Goal: Task Accomplishment & Management: Manage account settings

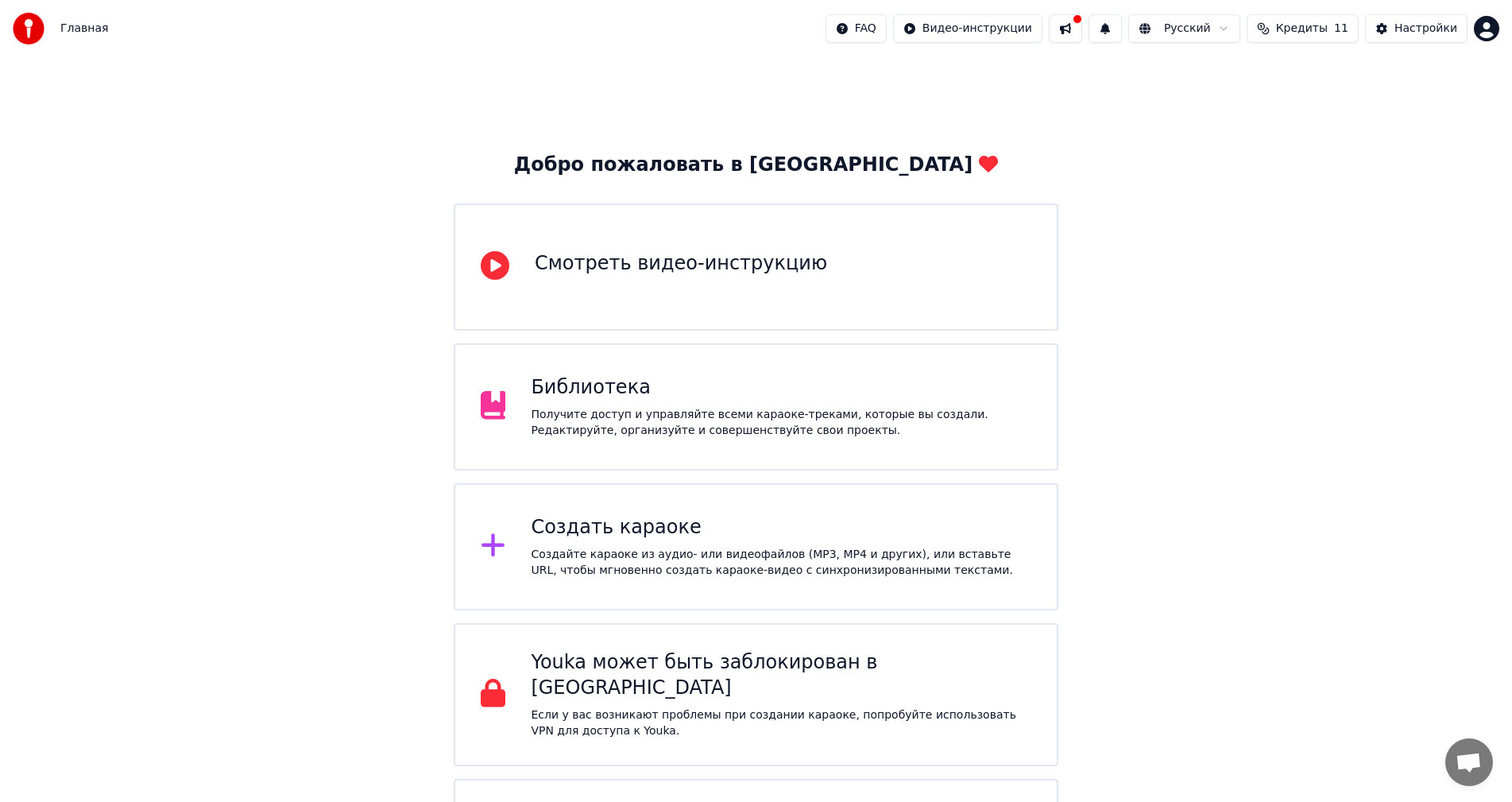
click at [636, 406] on div "Библиотека Получите доступ и управляйте всеми караоке-треками, которые вы созда…" at bounding box center [781, 407] width 500 height 63
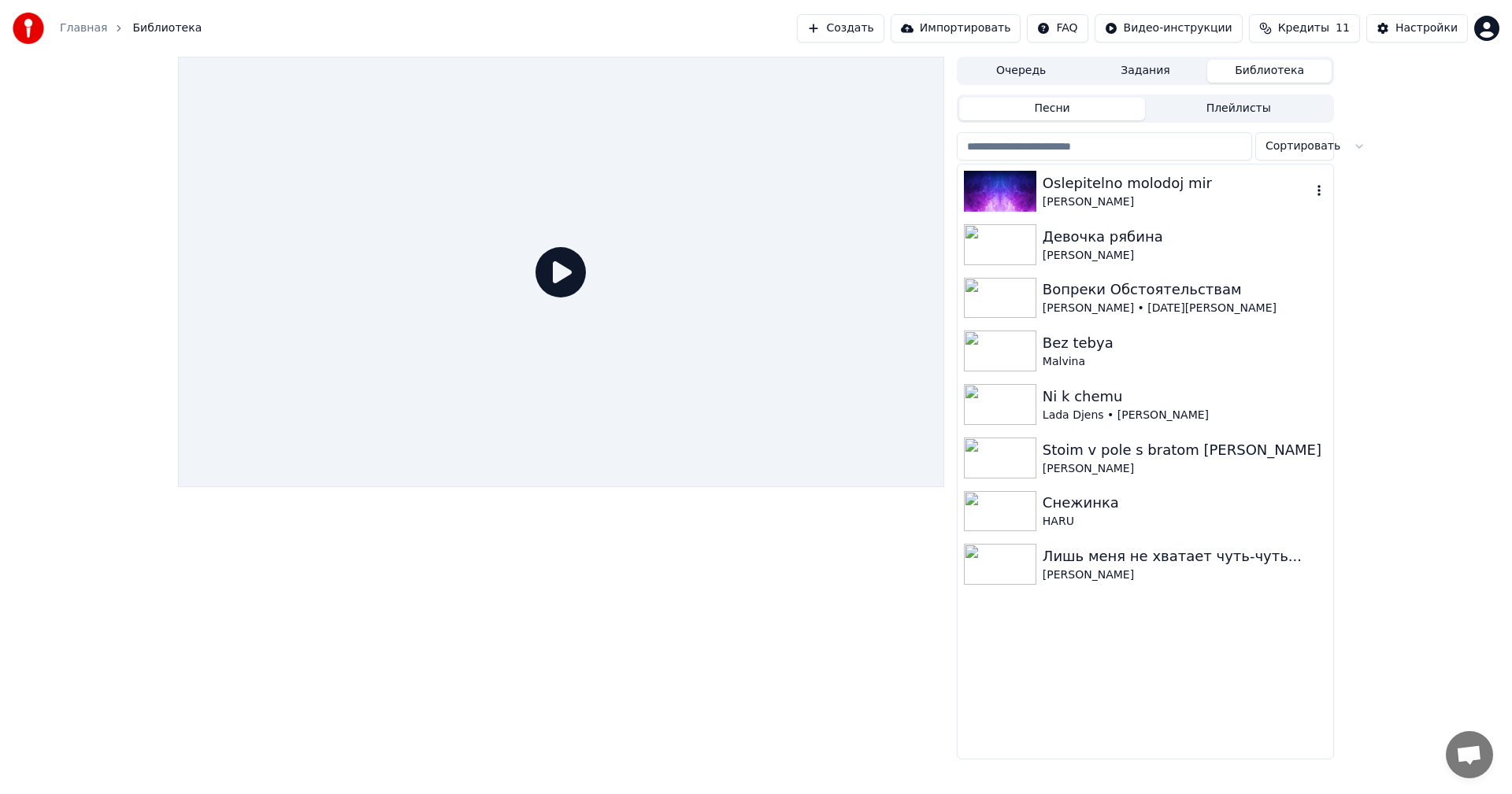
click at [1015, 183] on img at bounding box center [1000, 190] width 72 height 41
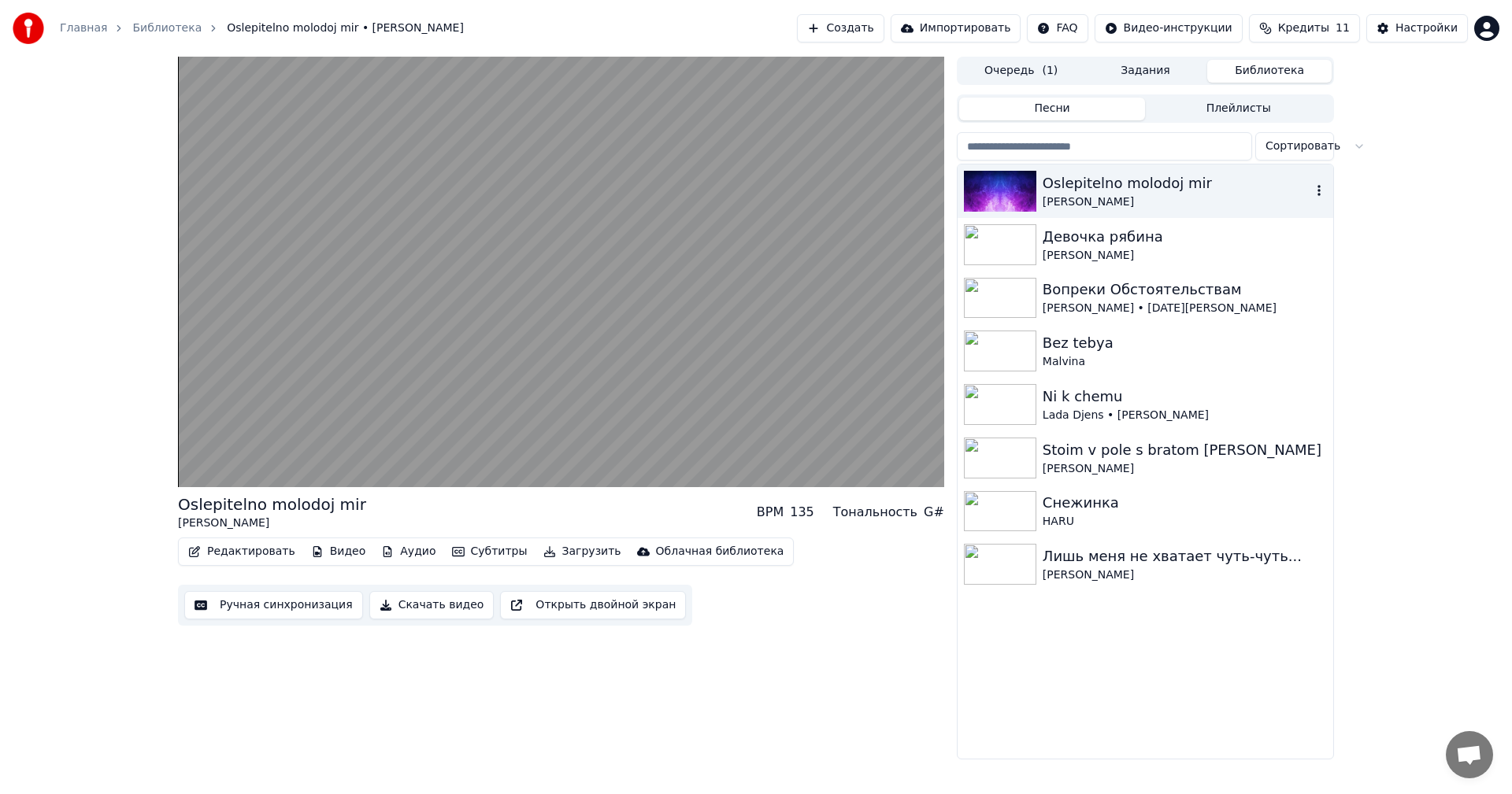
click at [1316, 190] on icon "button" at bounding box center [1319, 190] width 16 height 12
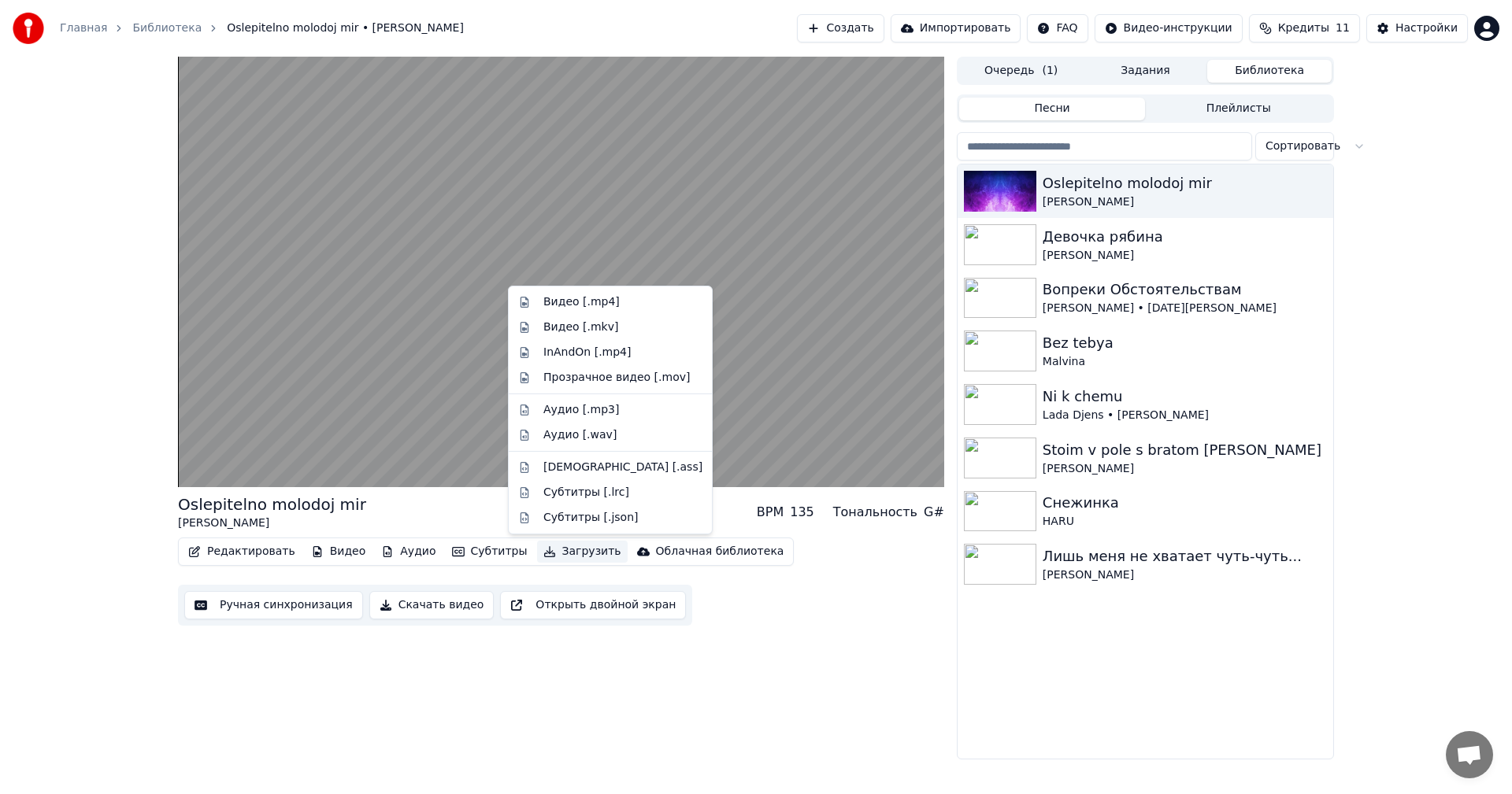
click at [545, 552] on button "Загрузить" at bounding box center [582, 551] width 90 height 22
click at [574, 304] on div "Видео [.mp4]" at bounding box center [581, 302] width 77 height 16
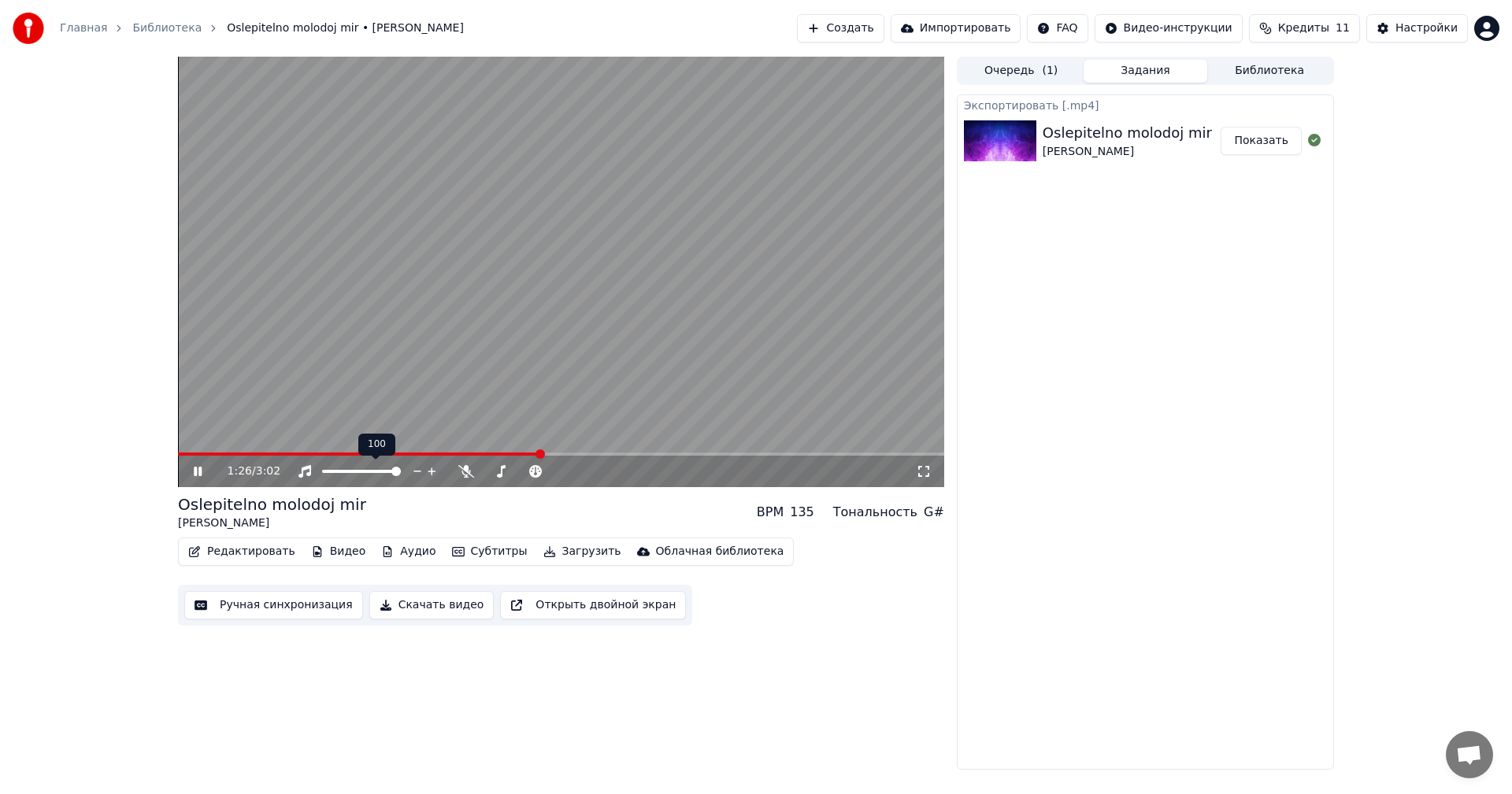
click at [385, 471] on span at bounding box center [361, 471] width 79 height 3
click at [378, 471] on span at bounding box center [381, 471] width 10 height 10
click at [377, 471] on span at bounding box center [381, 471] width 10 height 10
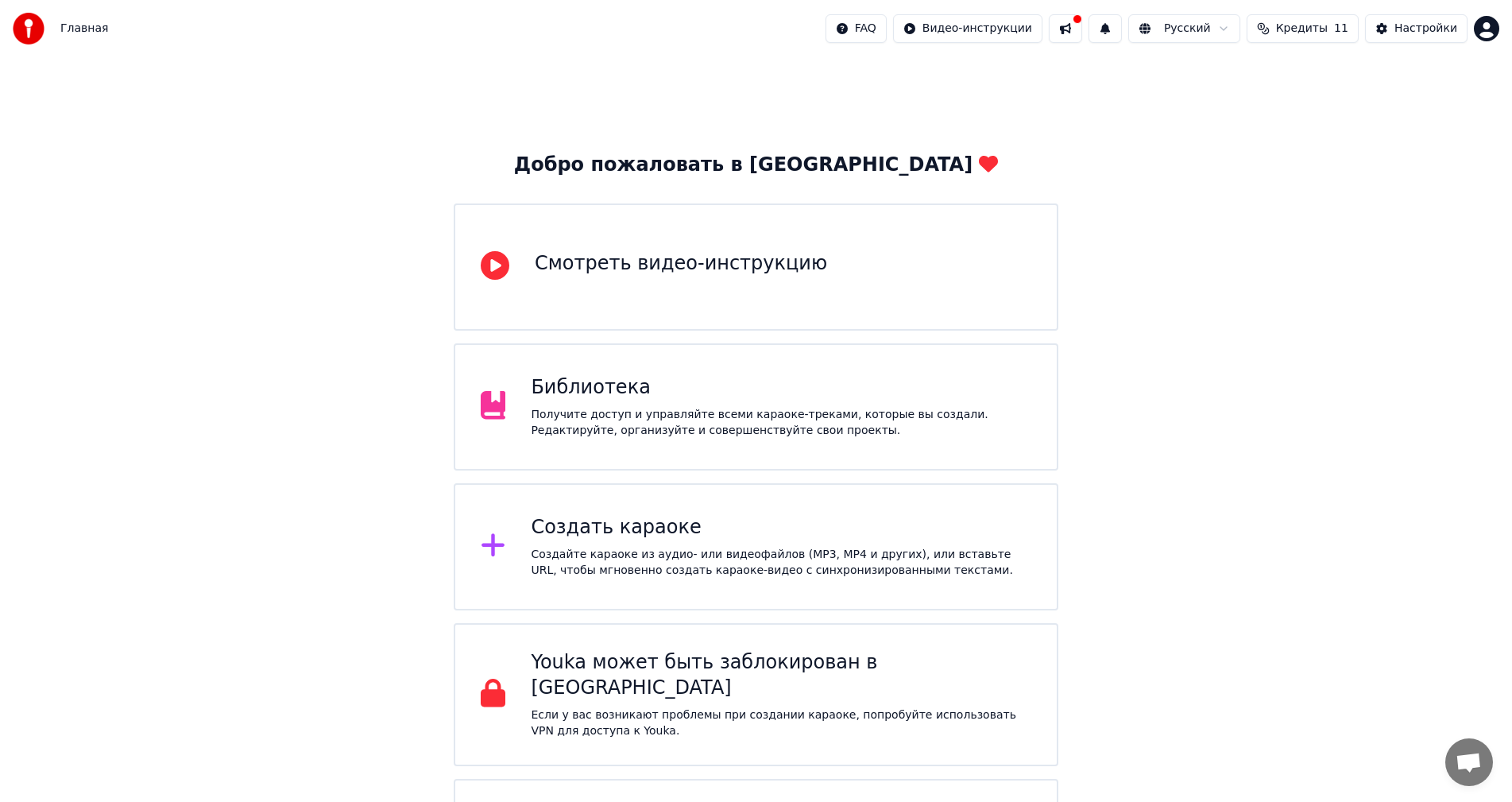
click at [626, 395] on div "Библиотека" at bounding box center [781, 387] width 500 height 25
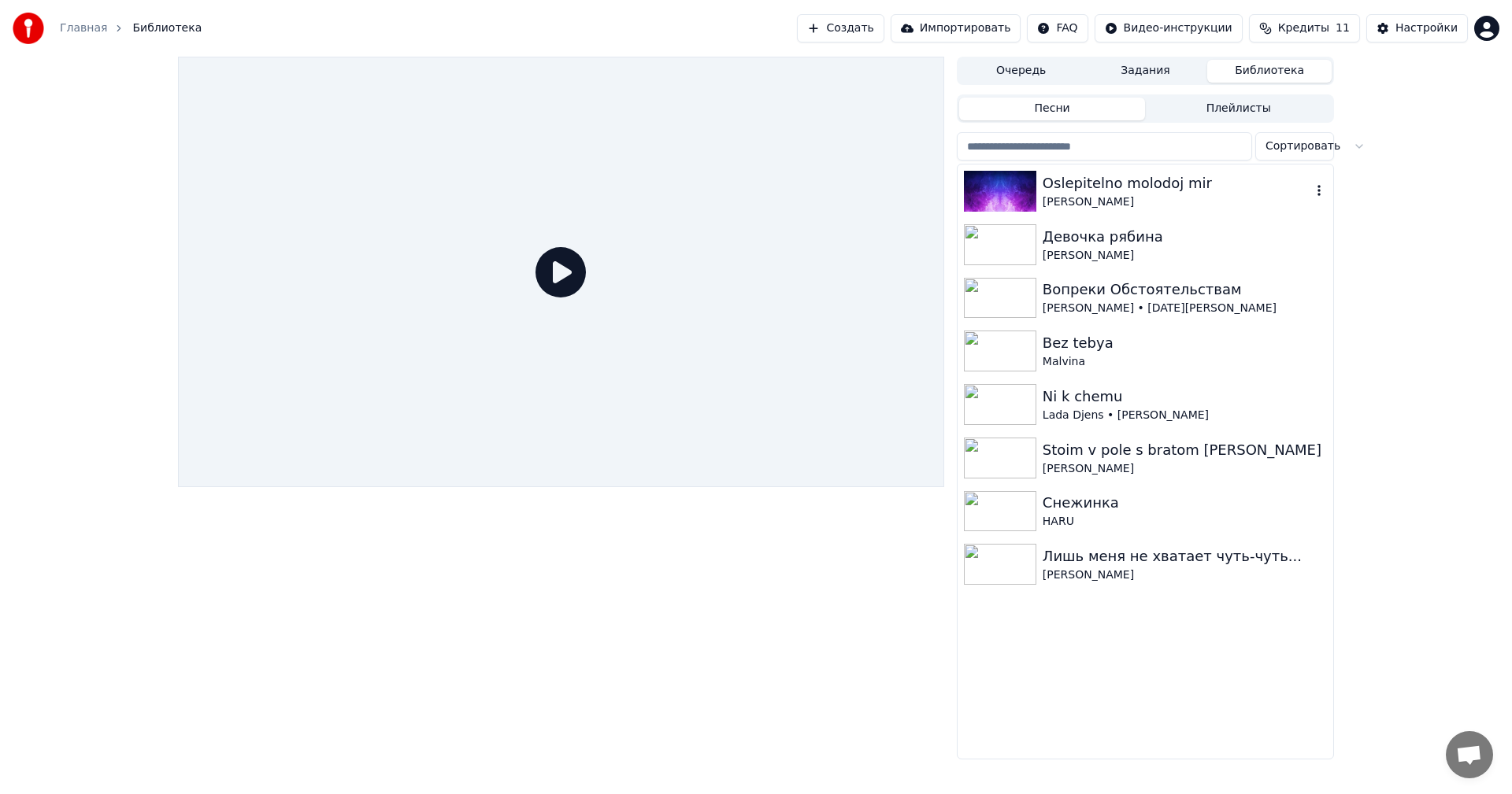
click at [1087, 176] on div "Oslepitelno molodoj mir" at bounding box center [1176, 183] width 269 height 22
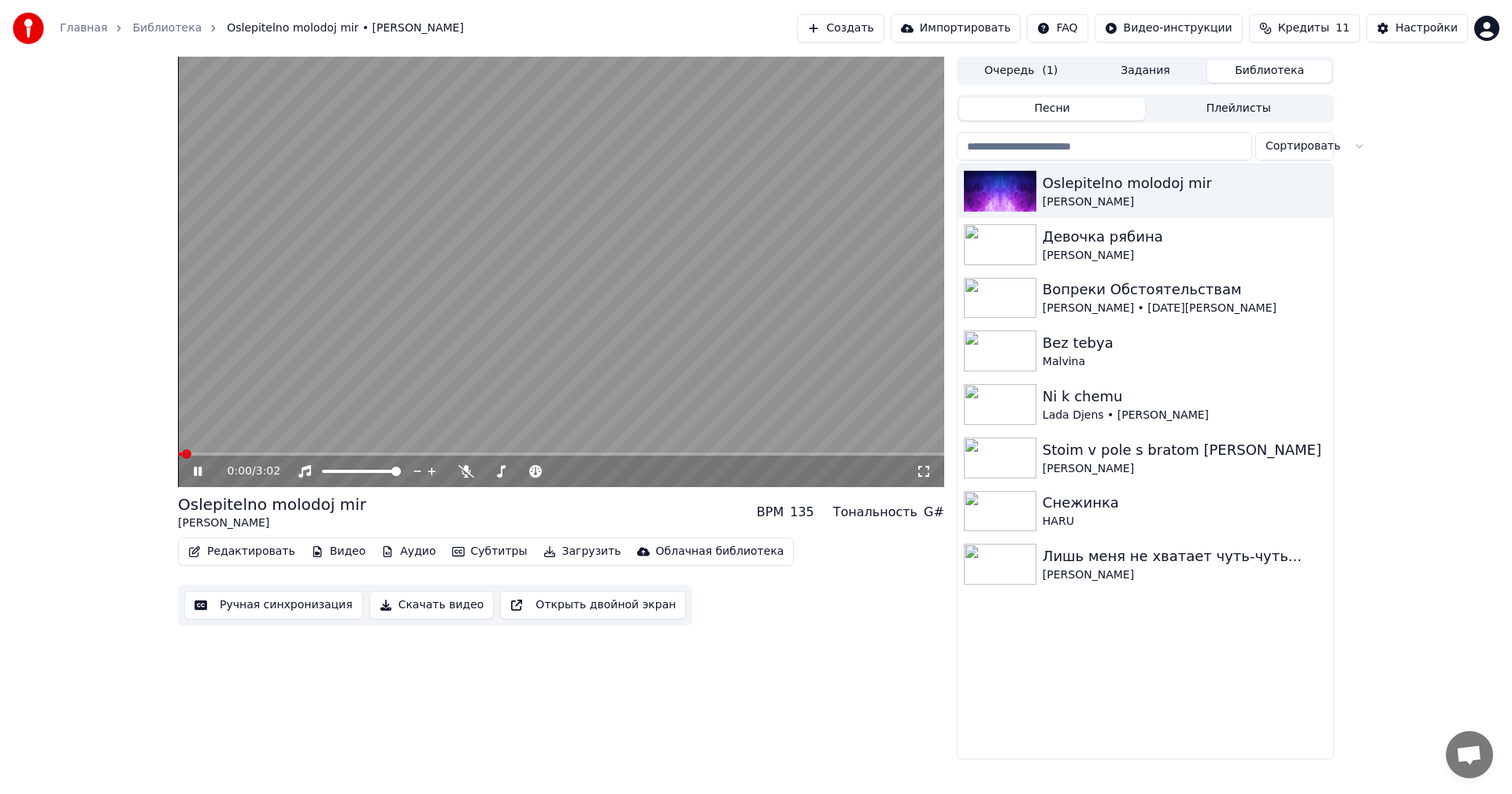
click at [732, 257] on video at bounding box center [561, 271] width 766 height 430
click at [1412, 11] on div "Главная Библиотека Oslepitelno molodoj mir • Pavel Plamenev Создать Импортирова…" at bounding box center [756, 28] width 1512 height 57
click at [1408, 22] on div "Настройки" at bounding box center [1426, 29] width 62 height 16
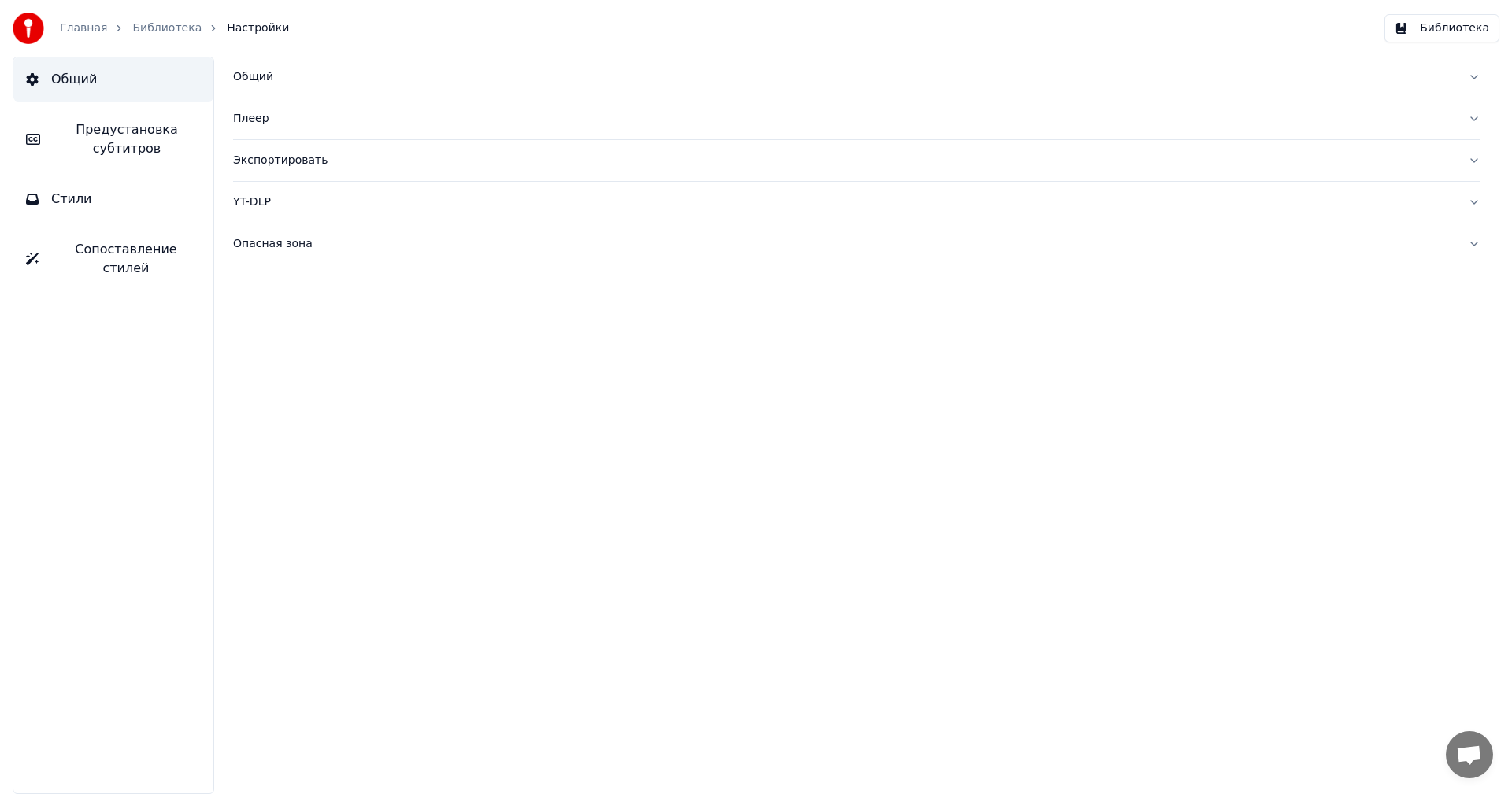
click at [269, 70] on button "Общий" at bounding box center [857, 77] width 1248 height 41
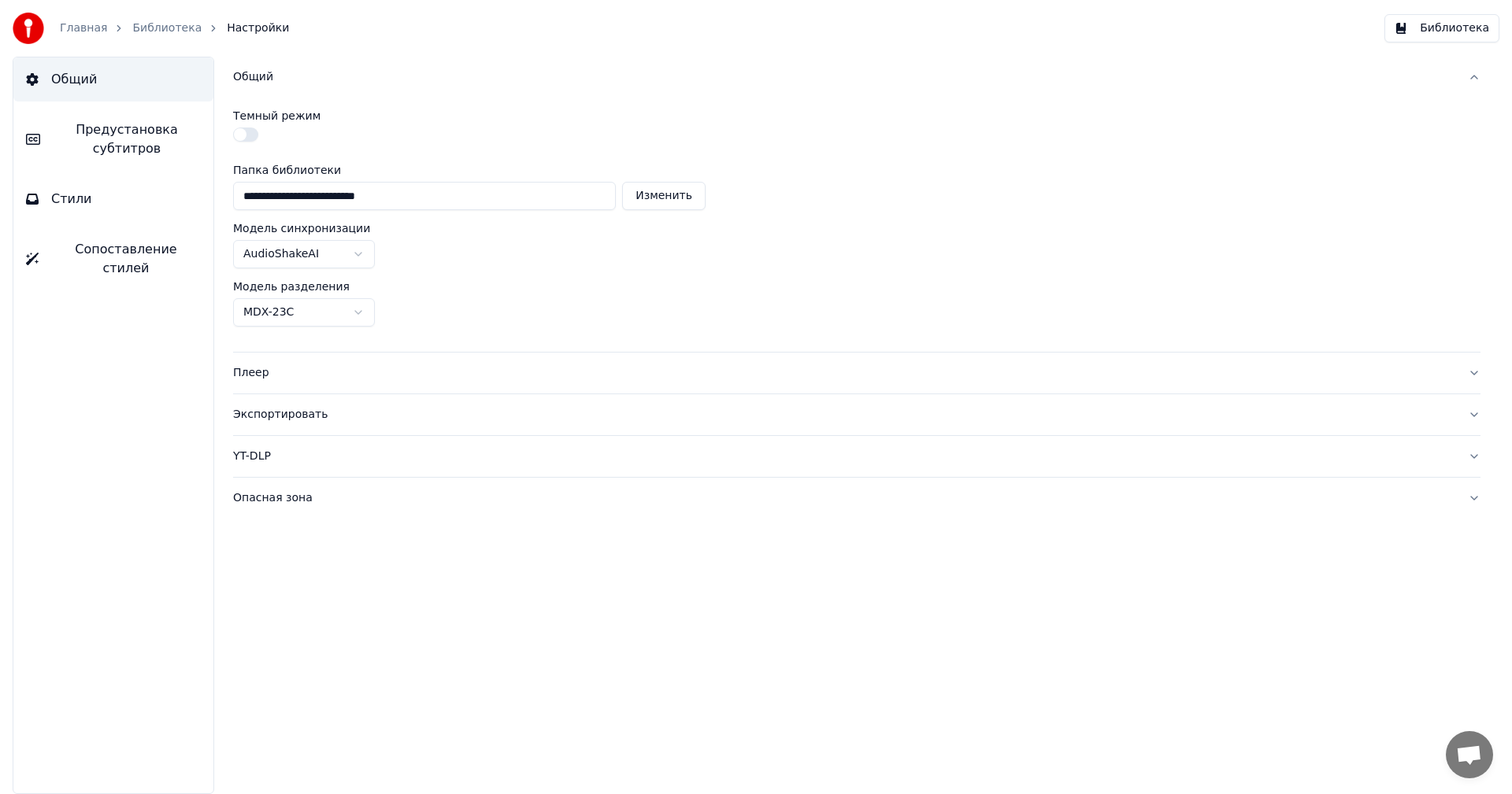
click at [78, 524] on div "Общий Предустановка субтитров Стили Сопоставление стилей" at bounding box center [113, 425] width 202 height 737
drag, startPoint x: 398, startPoint y: 197, endPoint x: 204, endPoint y: 197, distance: 194.0
click at [204, 197] on div "**********" at bounding box center [857, 425] width 1310 height 737
click at [650, 198] on button "Изменить" at bounding box center [664, 196] width 84 height 29
type input "**********"
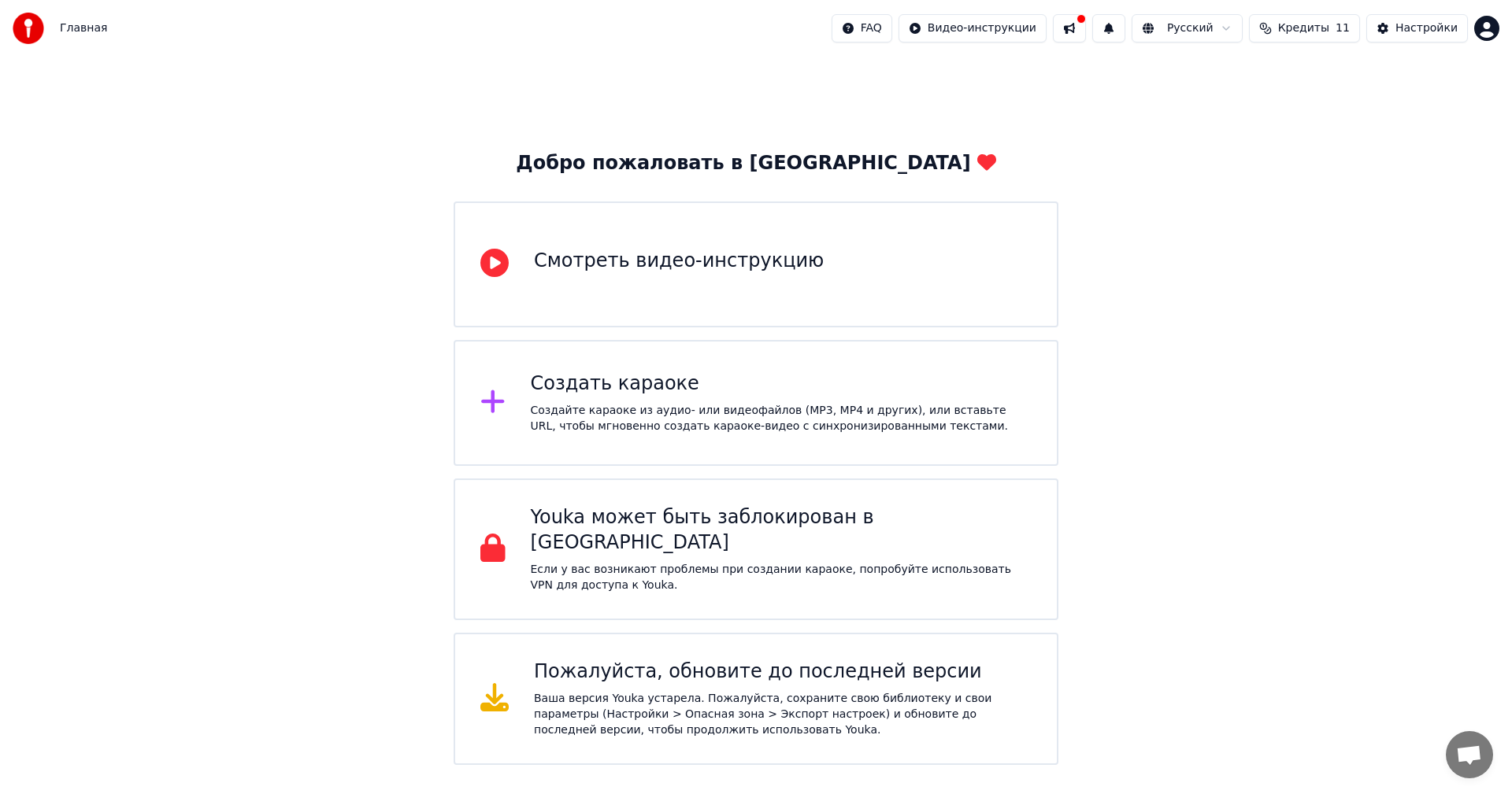
click at [1484, 30] on html "Главная FAQ Видео-инструкции Русский Кредиты 11 Настройки Добро пожаловать в Yo…" at bounding box center [756, 383] width 1512 height 765
click at [643, 504] on html "Главная FAQ Видео-инструкции Русский Кредиты 11 Настройки Добро пожаловать в Yo…" at bounding box center [756, 383] width 1512 height 765
click at [633, 691] on div "Ваша версия Youka устарела. Пожалуйста, сохраните свою библиотеку и свои параме…" at bounding box center [783, 715] width 498 height 47
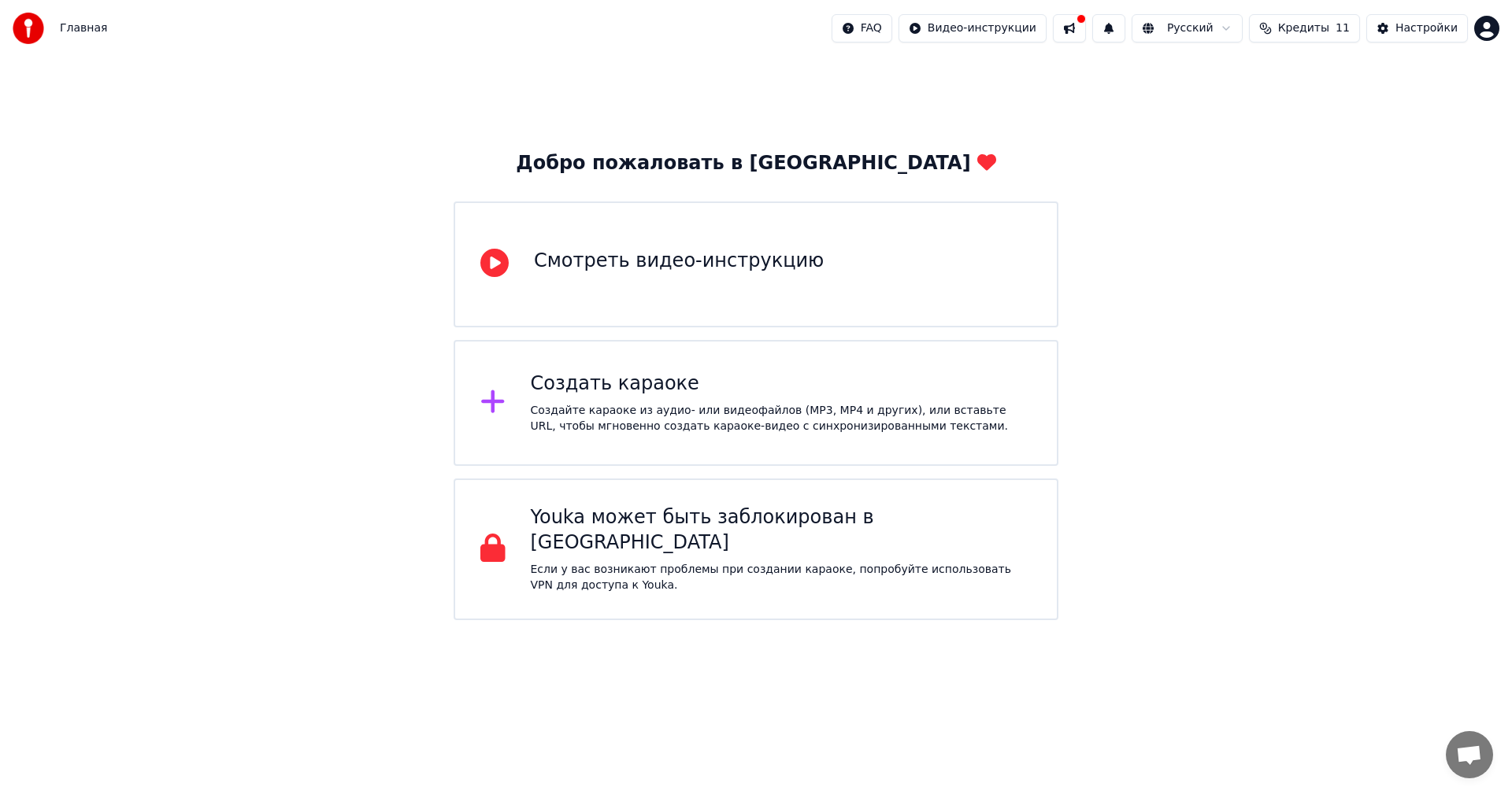
click at [1079, 28] on button at bounding box center [1069, 28] width 33 height 29
click at [905, 418] on div "Создайте караоке из аудио- или видеофайлов (MP3, MP4 и других), или вставьте UR…" at bounding box center [781, 418] width 502 height 31
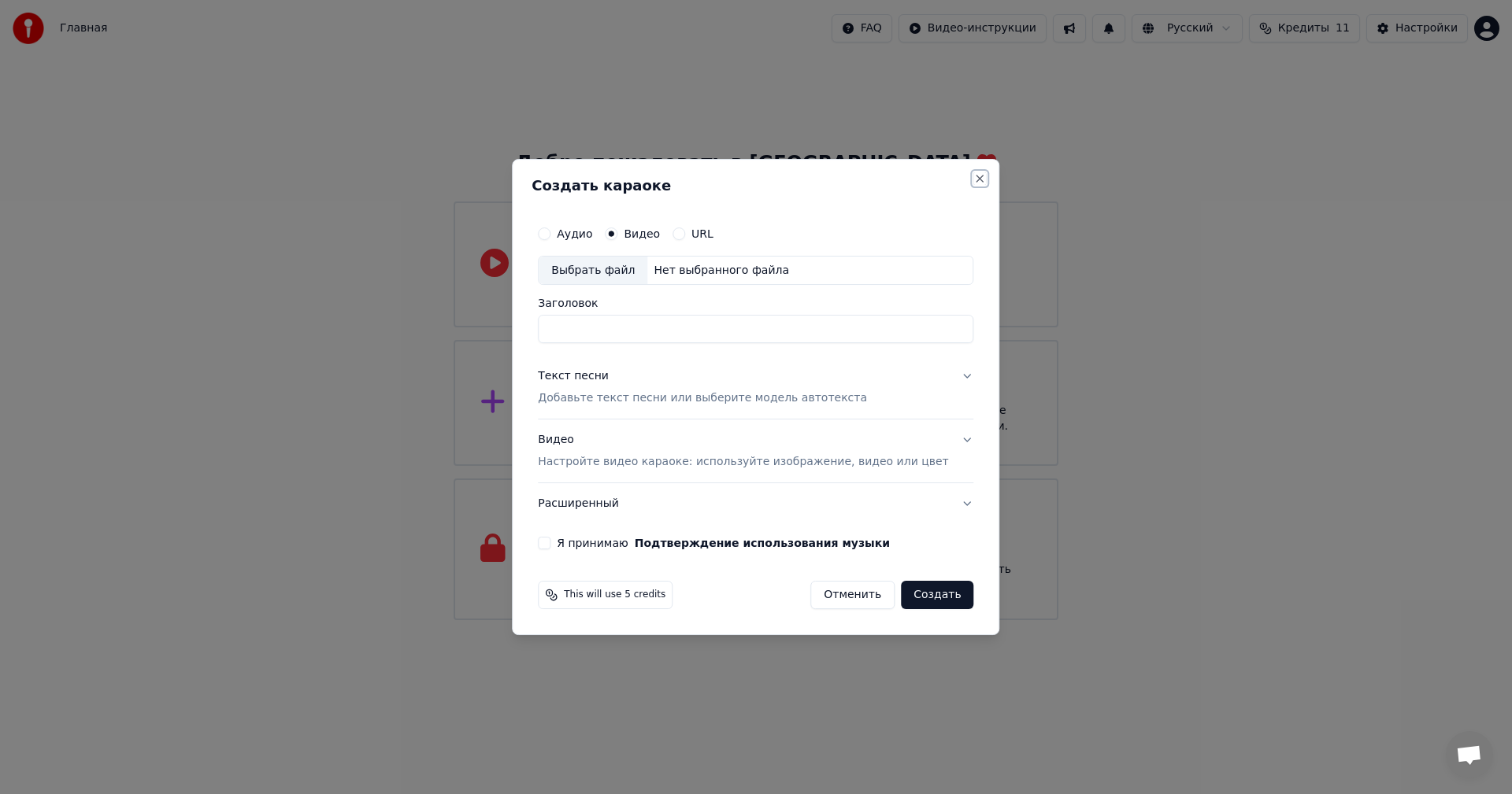
click at [974, 177] on button "Close" at bounding box center [980, 178] width 12 height 12
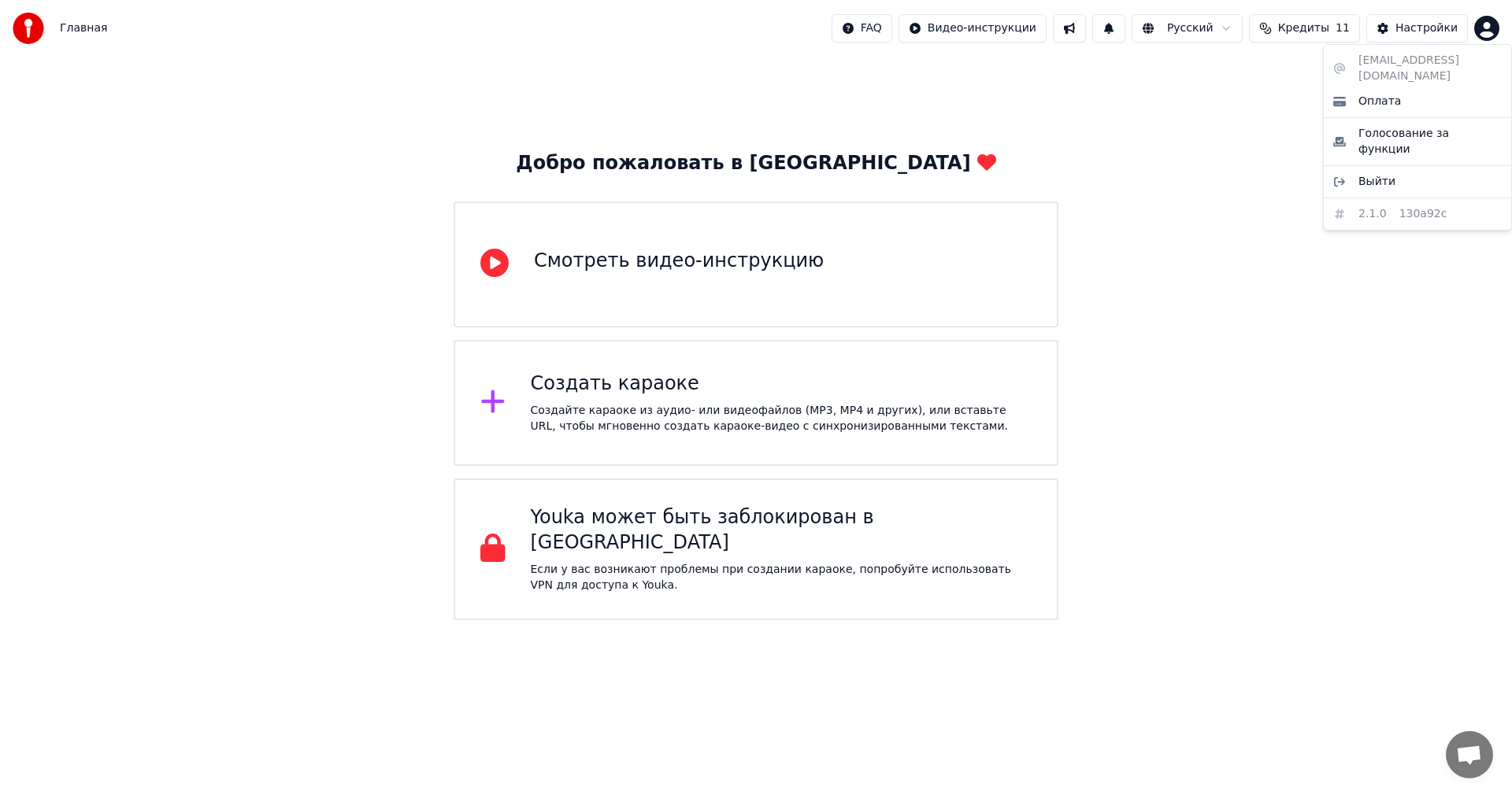
click at [1487, 30] on html "Главная FAQ Видео-инструкции Русский Кредиты 11 Настройки Добро пожаловать в Yo…" at bounding box center [756, 310] width 1512 height 620
click at [1167, 224] on html "Главная FAQ Видео-инструкции Русский Кредиты 11 Настройки Добро пожаловать в Yo…" at bounding box center [756, 310] width 1512 height 620
click at [977, 160] on icon at bounding box center [987, 162] width 19 height 17
click at [852, 162] on div "Добро пожаловать в [GEOGRAPHIC_DATA]" at bounding box center [755, 163] width 479 height 25
click at [792, 169] on div "Добро пожаловать в [GEOGRAPHIC_DATA]" at bounding box center [755, 163] width 479 height 25
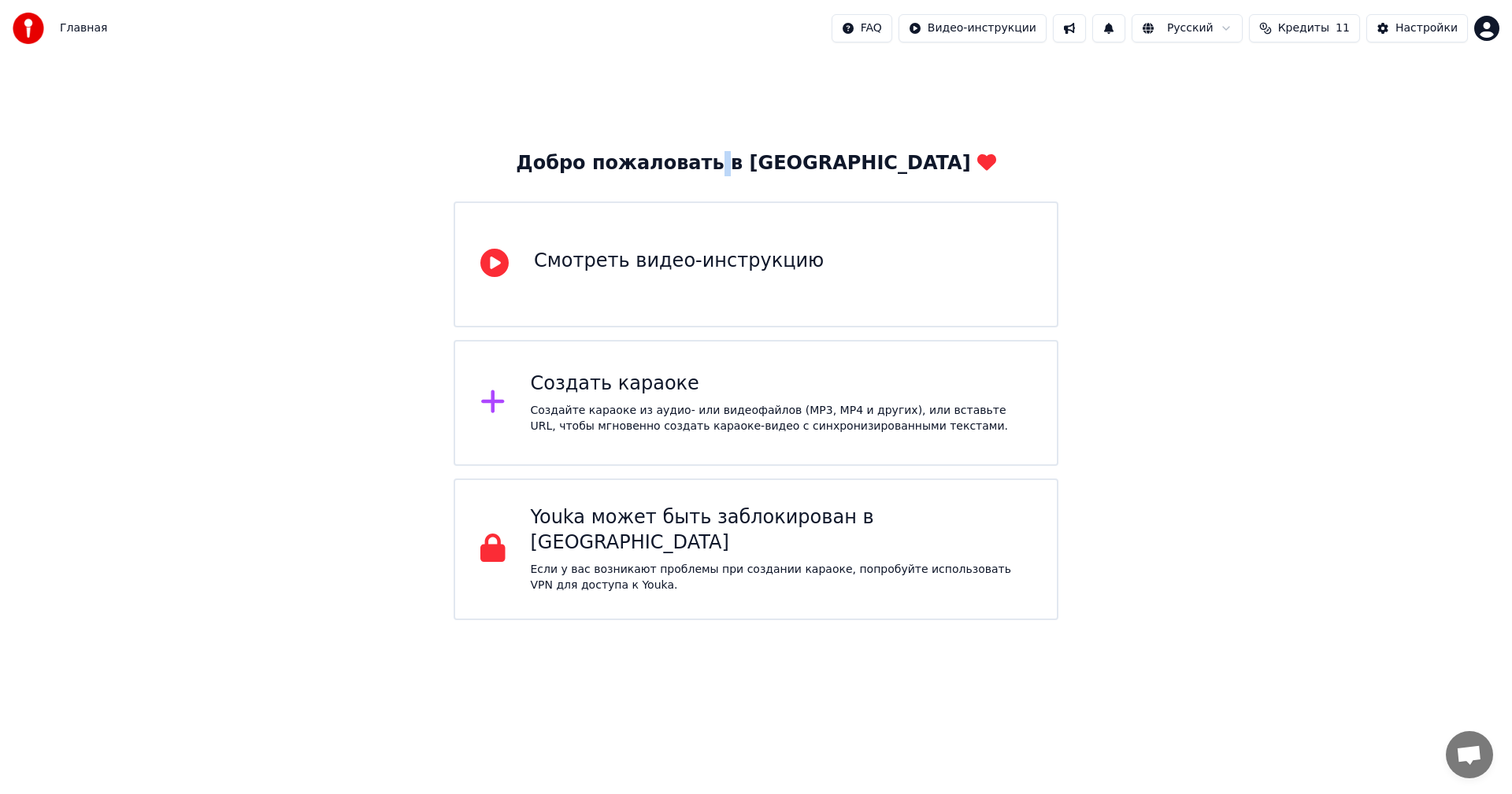
click at [768, 168] on div "Добро пожаловать в [GEOGRAPHIC_DATA]" at bounding box center [755, 163] width 479 height 25
click at [74, 22] on span "Главная" at bounding box center [84, 29] width 47 height 16
click at [70, 28] on span "Главная" at bounding box center [84, 29] width 47 height 16
click at [26, 24] on img at bounding box center [28, 28] width 31 height 31
click at [32, 33] on img at bounding box center [28, 28] width 31 height 31
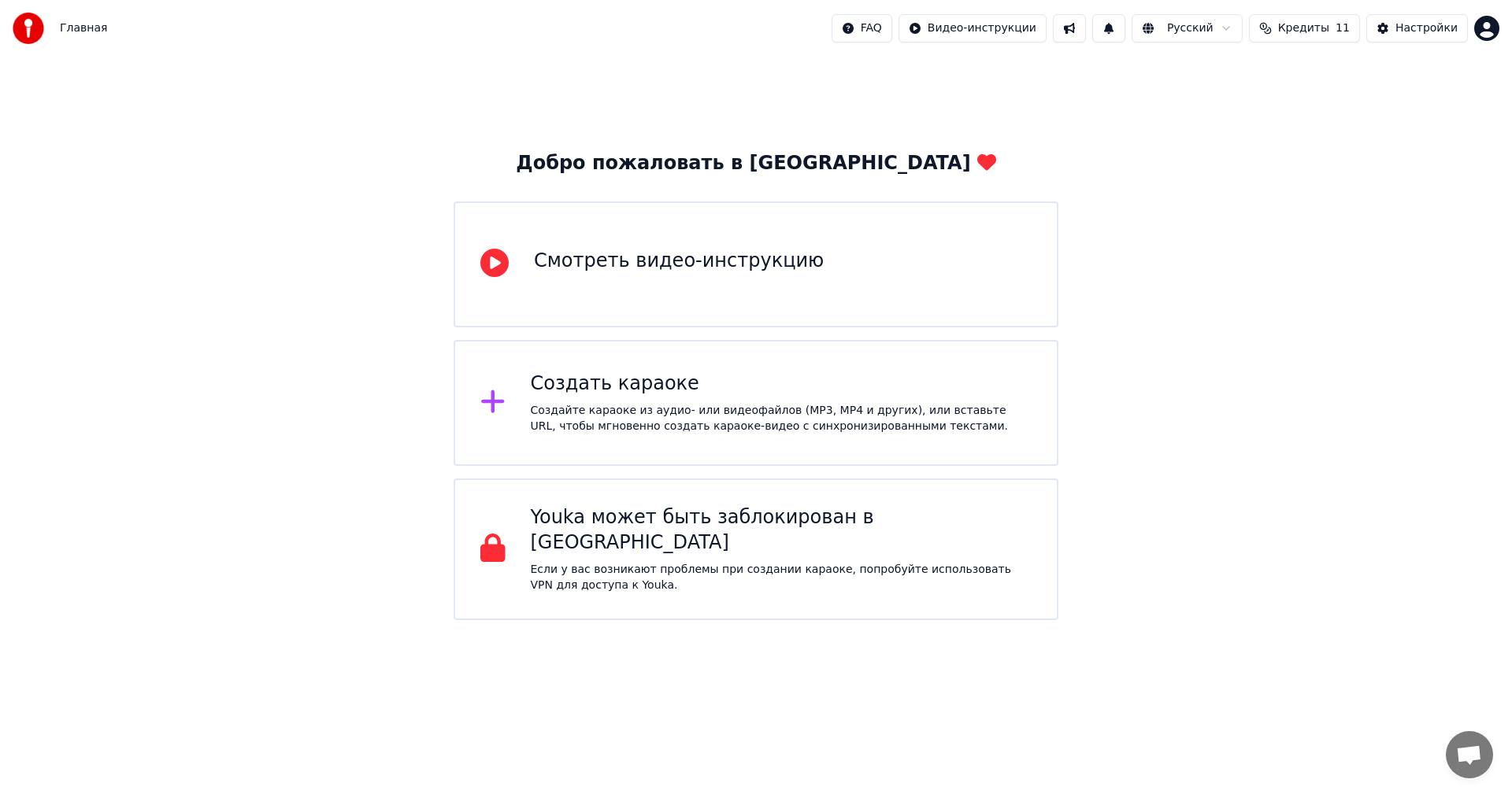
click at [21, 29] on img at bounding box center [28, 28] width 31 height 31
click at [1406, 24] on div "Настройки" at bounding box center [1426, 29] width 62 height 16
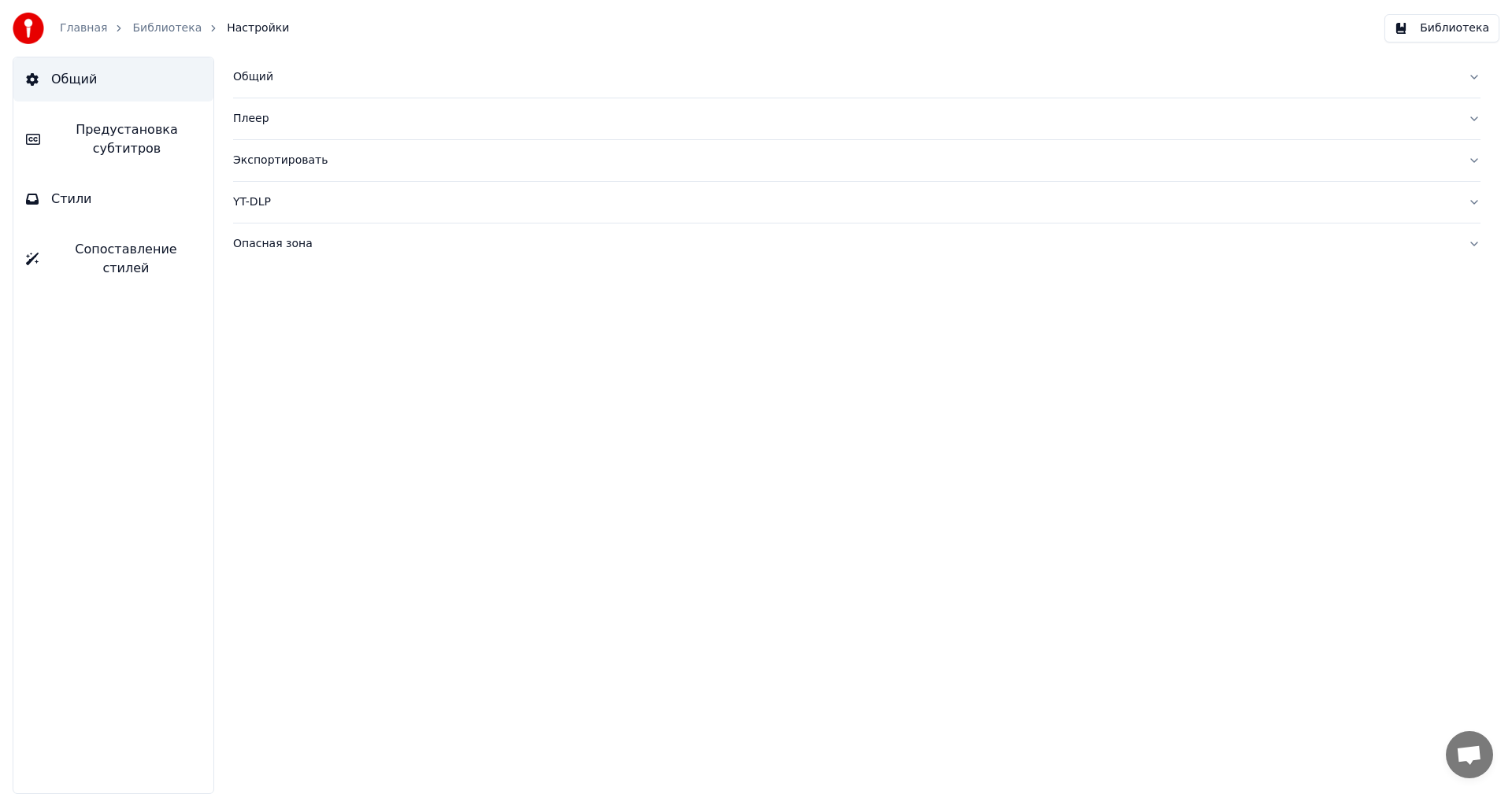
click at [260, 79] on div "Общий" at bounding box center [844, 77] width 1222 height 16
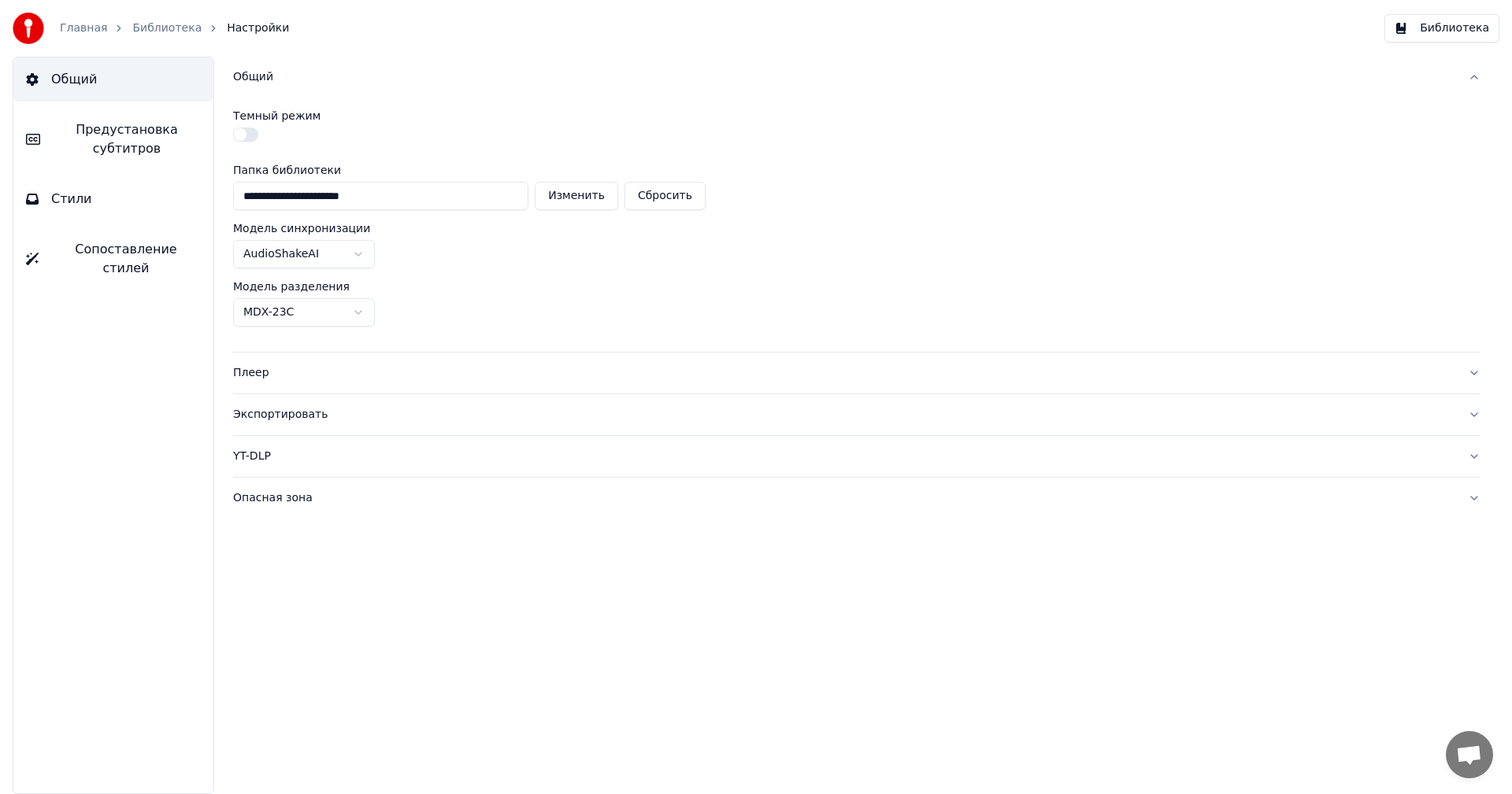
click at [1472, 23] on button "Библиотека" at bounding box center [1442, 28] width 115 height 29
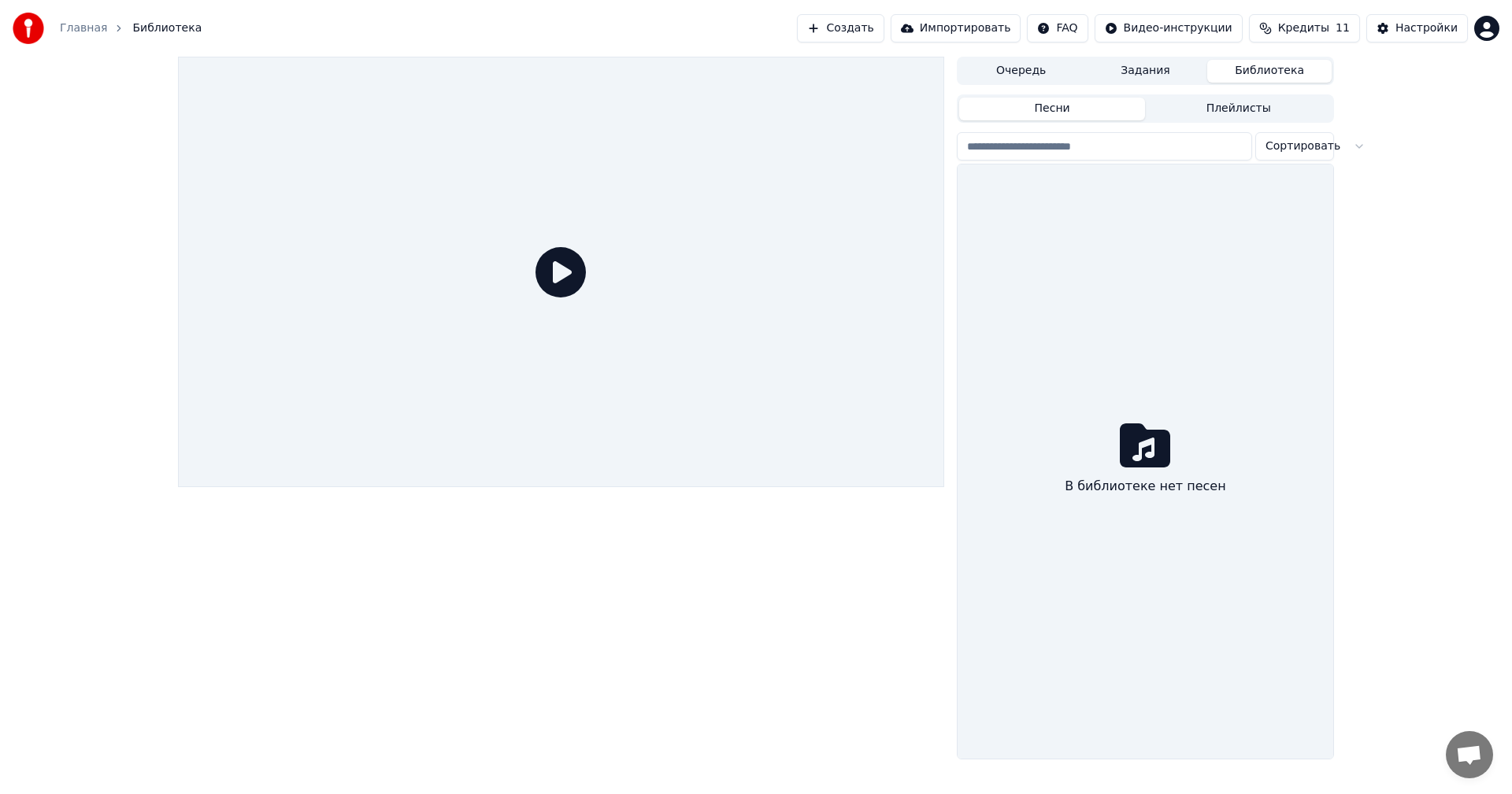
click at [1243, 69] on button "Библиотека" at bounding box center [1268, 71] width 124 height 23
click at [1223, 112] on button "Плейлисты" at bounding box center [1238, 109] width 186 height 23
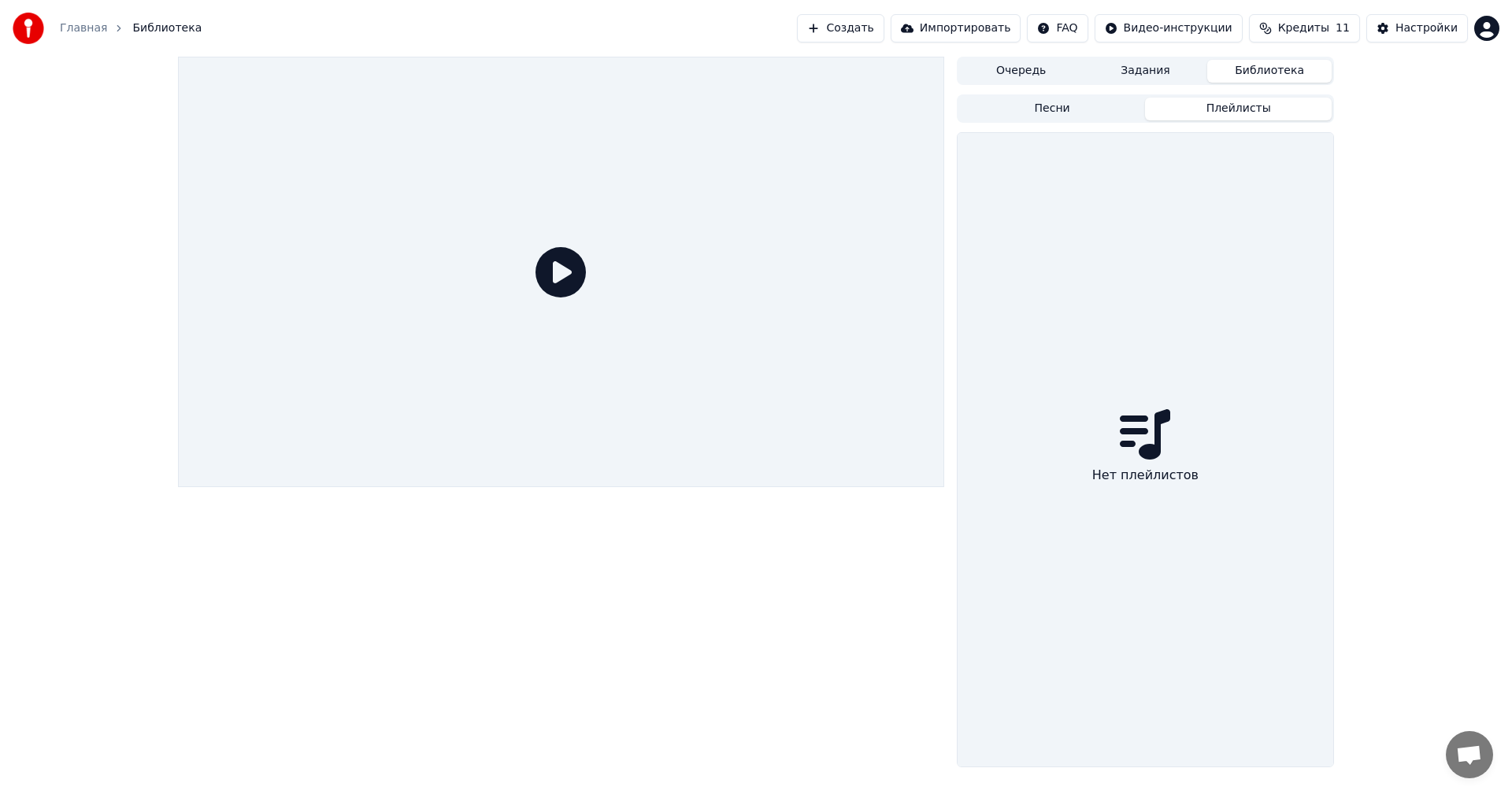
click at [1084, 112] on button "Песни" at bounding box center [1052, 109] width 186 height 23
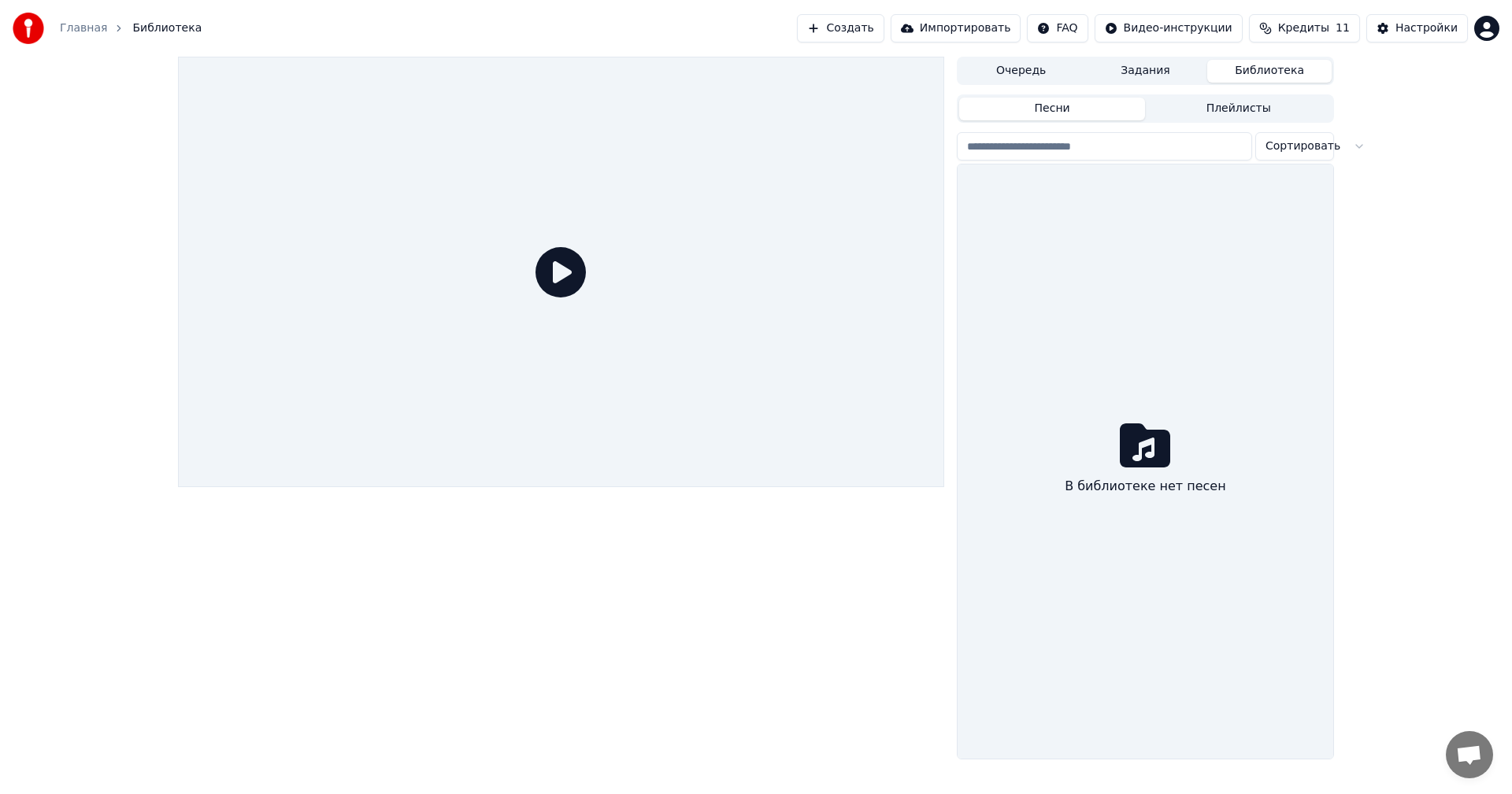
click at [586, 259] on div at bounding box center [561, 271] width 766 height 430
click at [161, 23] on span "Библиотека" at bounding box center [167, 29] width 70 height 16
click at [161, 24] on span "Библиотека" at bounding box center [167, 29] width 70 height 16
click at [1145, 70] on button "Задания" at bounding box center [1145, 71] width 124 height 23
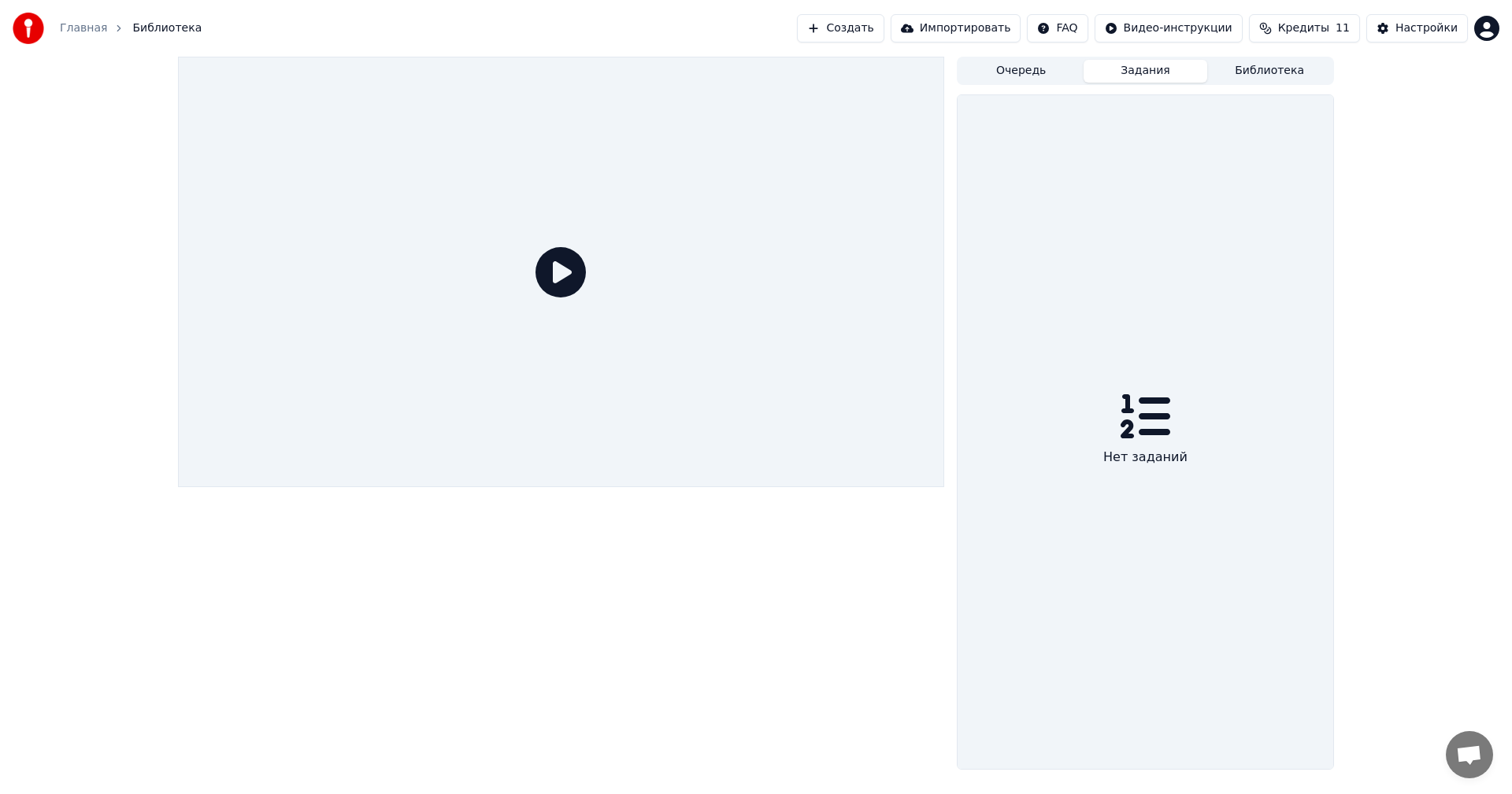
click at [1041, 70] on button "Очередь" at bounding box center [1020, 71] width 124 height 23
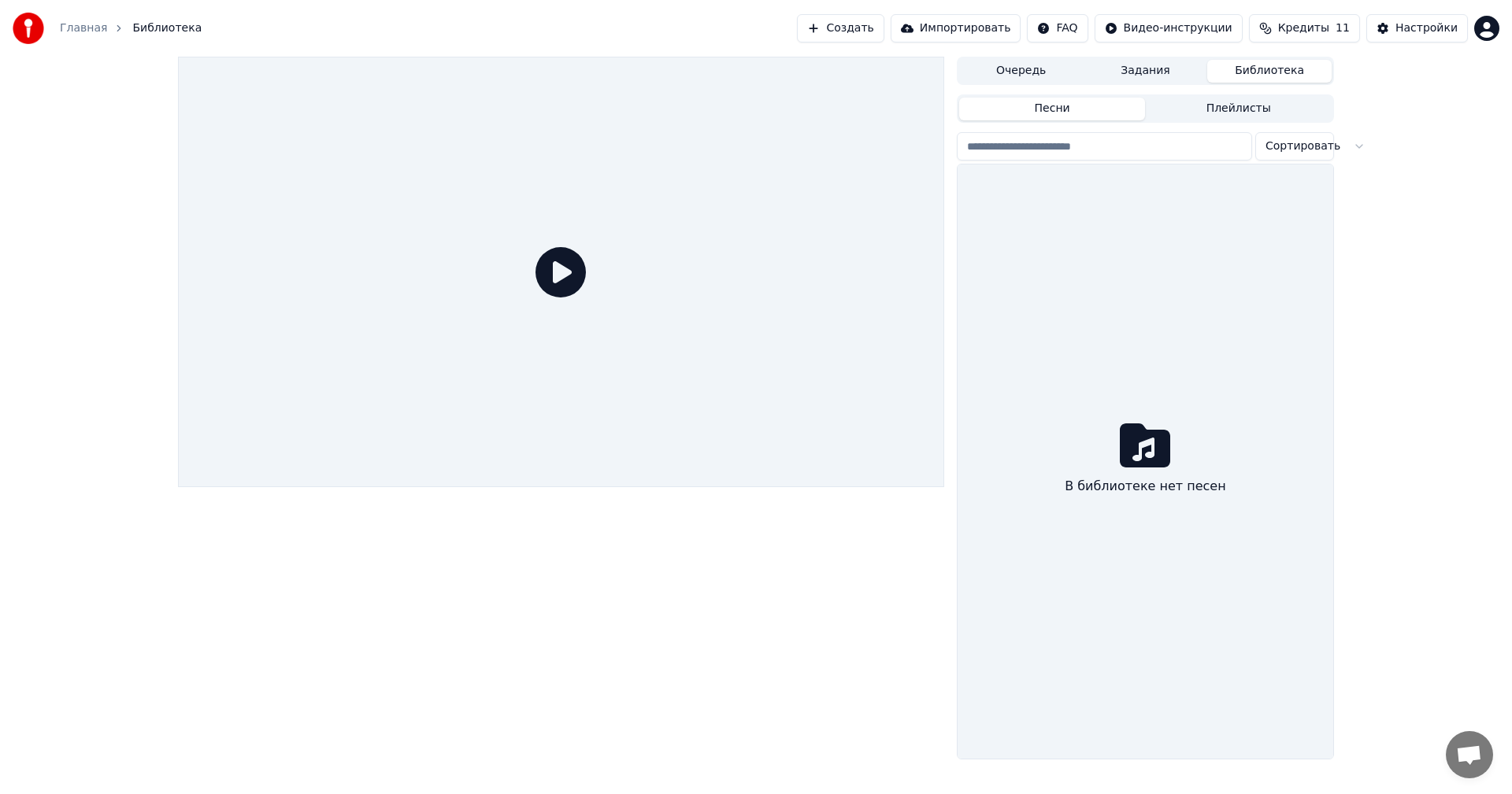
click at [1244, 76] on button "Библиотека" at bounding box center [1268, 71] width 124 height 23
click at [1392, 30] on button "Настройки" at bounding box center [1416, 28] width 102 height 29
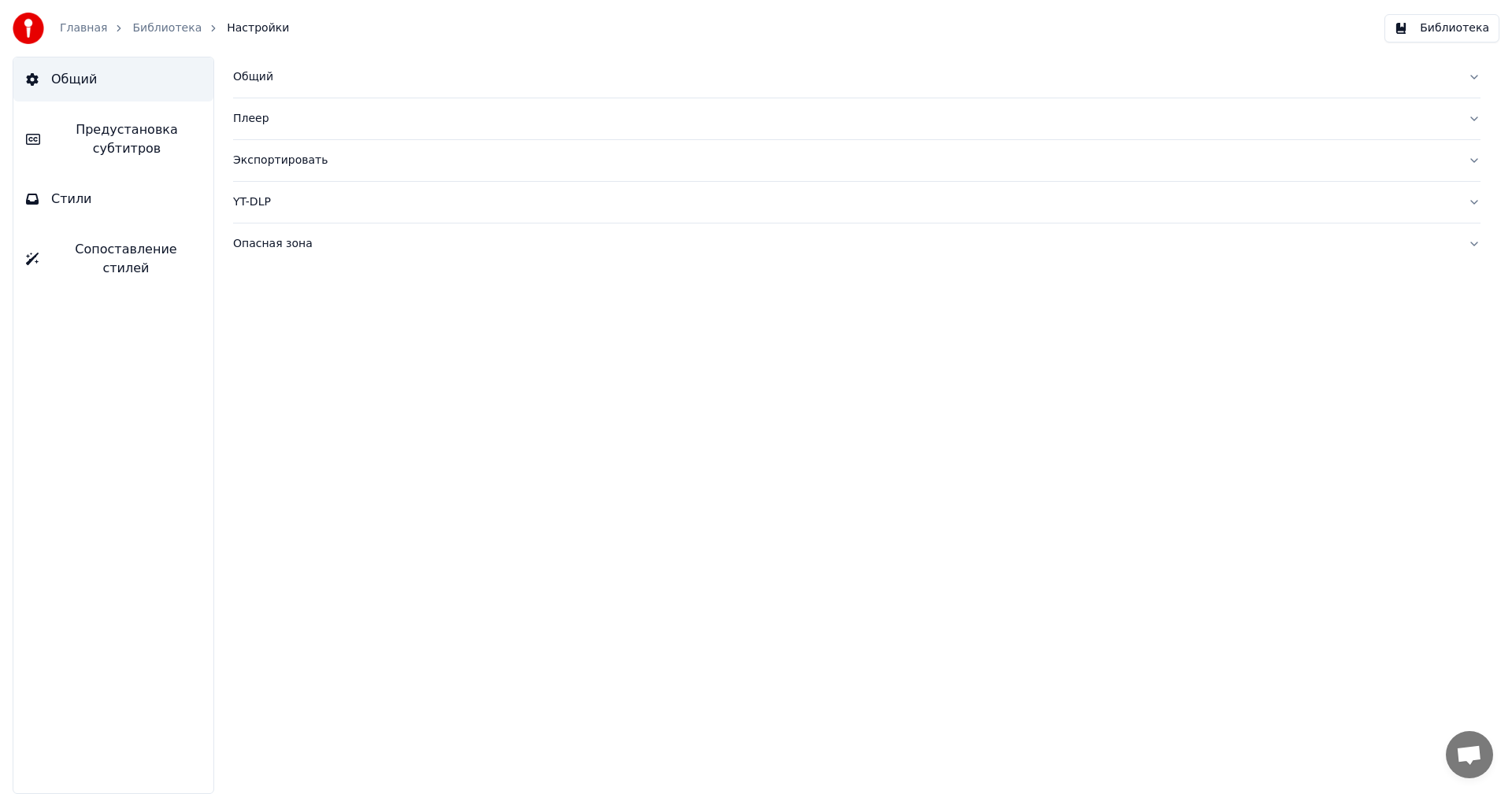
click at [1460, 35] on button "Библиотека" at bounding box center [1442, 28] width 115 height 29
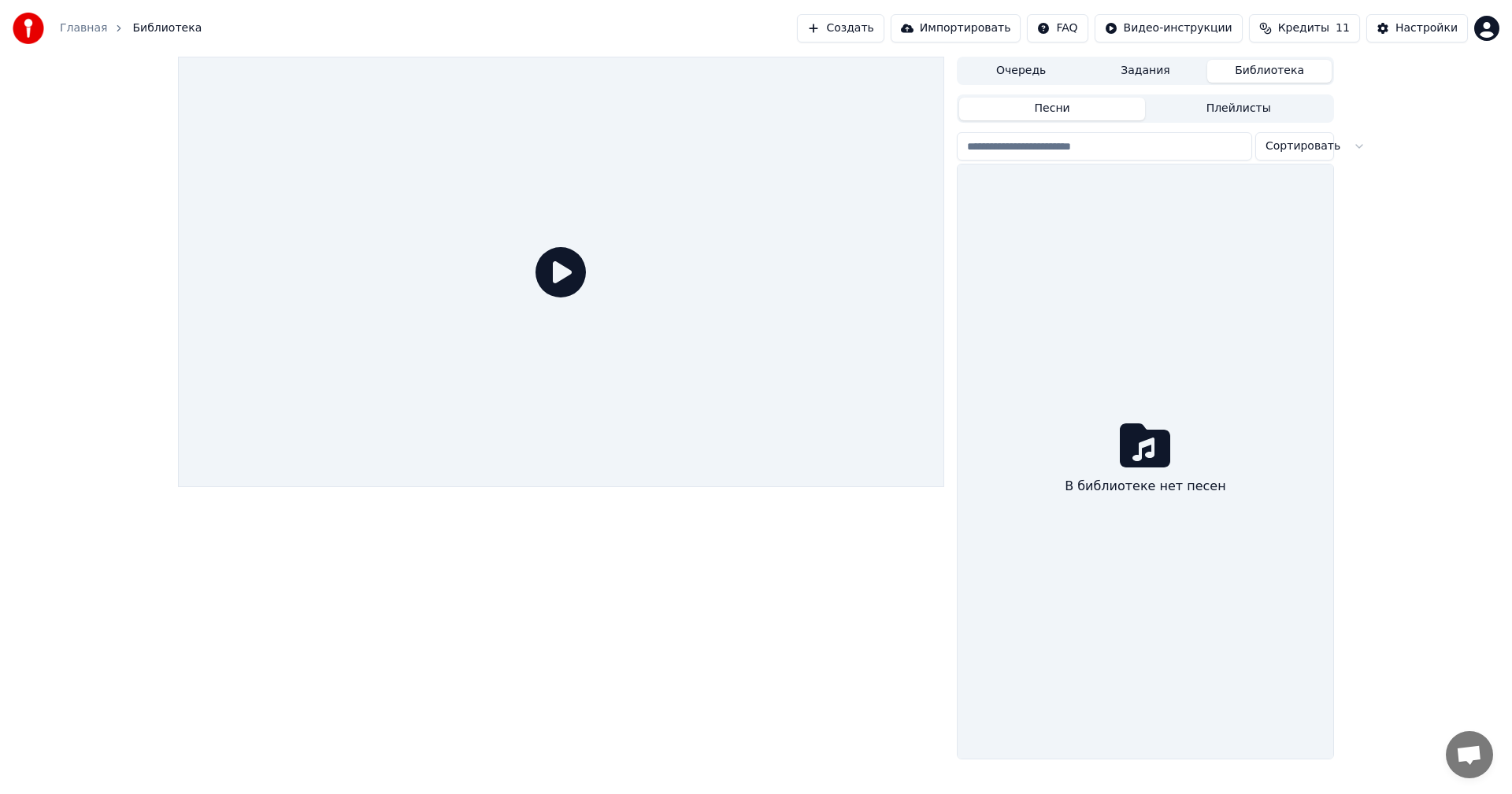
click at [82, 25] on link "Главная" at bounding box center [84, 29] width 47 height 16
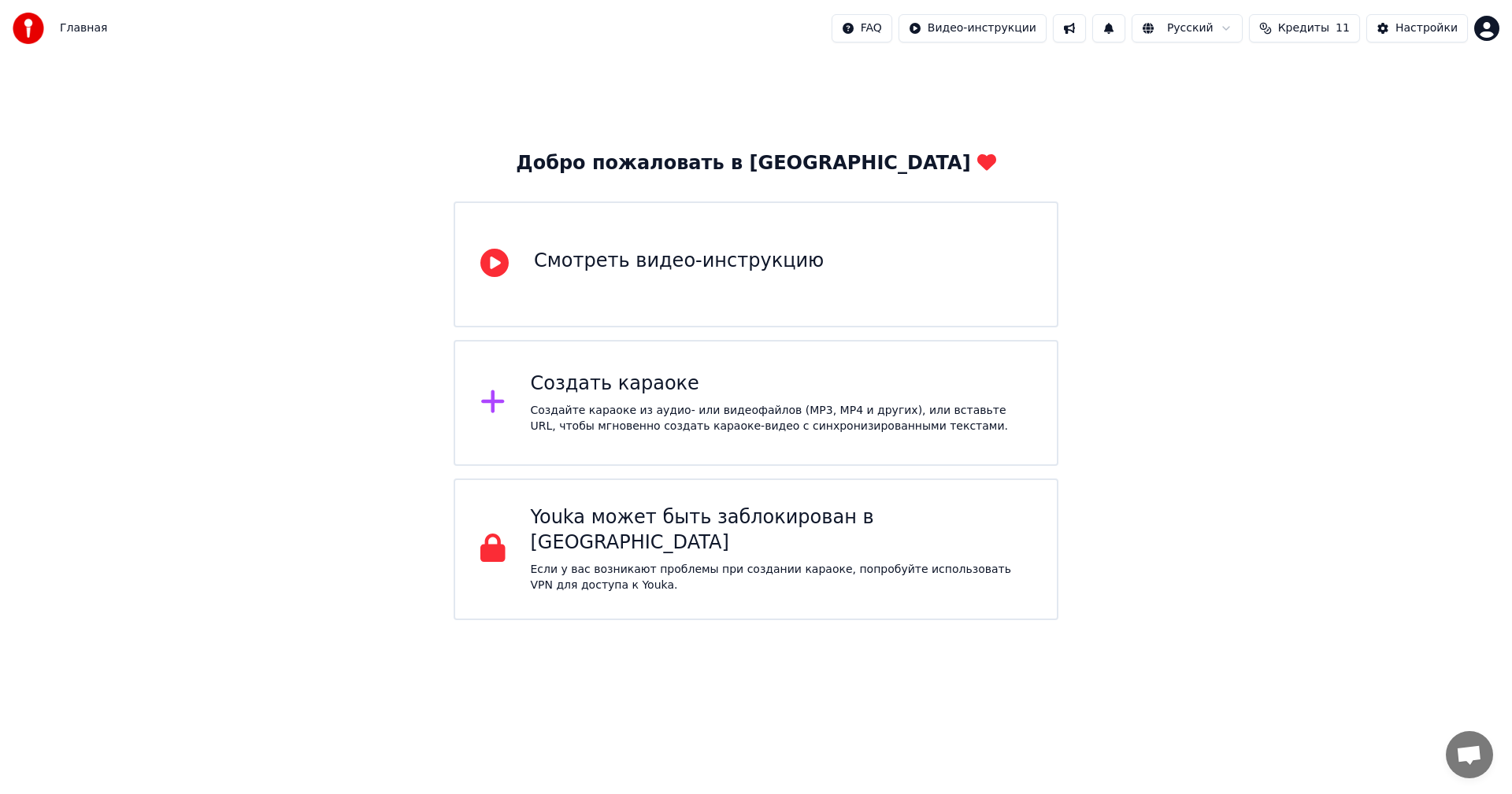
click at [594, 403] on div "Создайте караоке из аудио- или видеофайлов (MP3, MP4 и других), или вставьте UR…" at bounding box center [781, 418] width 502 height 31
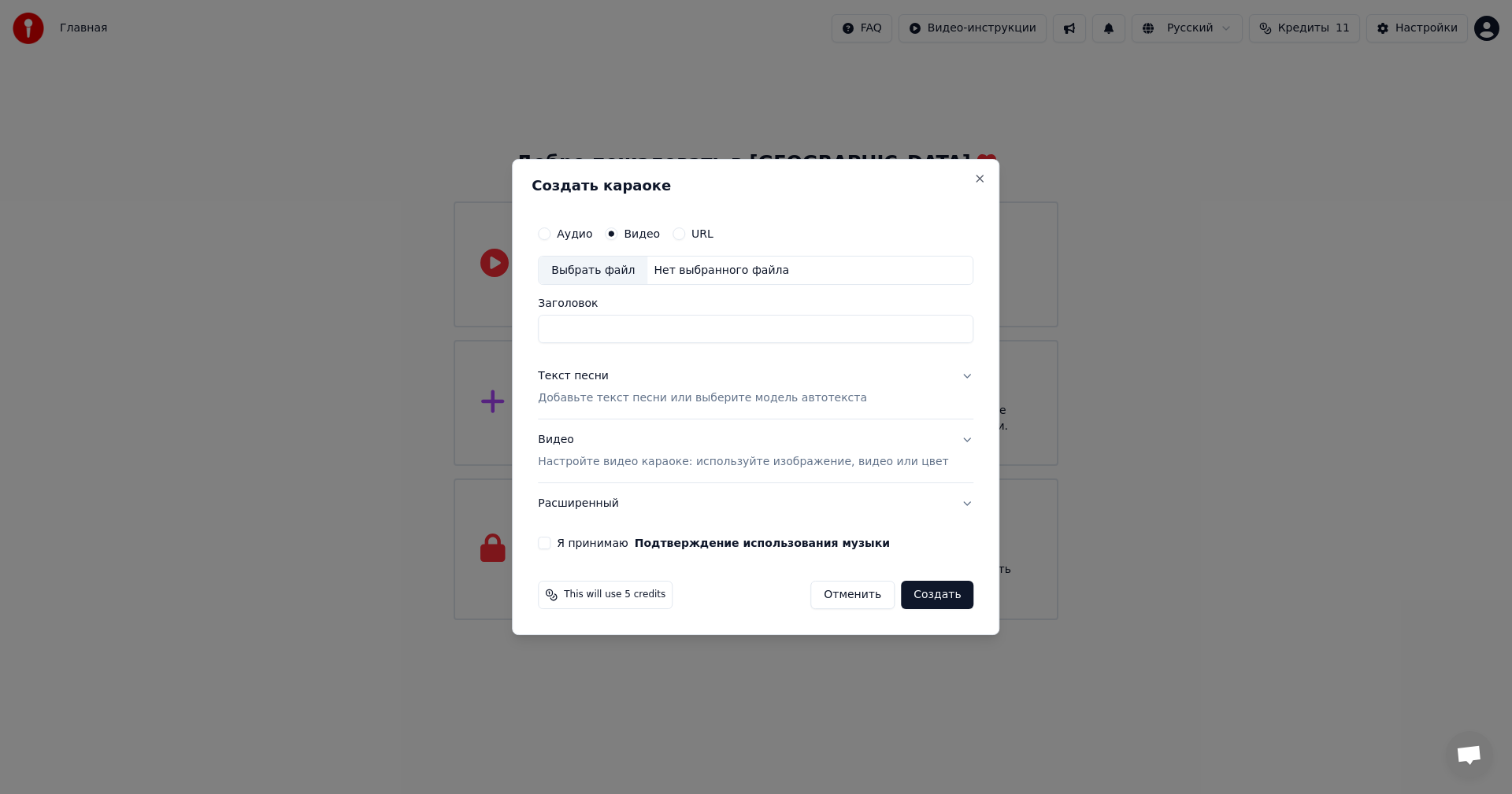
click at [836, 596] on button "Отменить" at bounding box center [852, 595] width 84 height 29
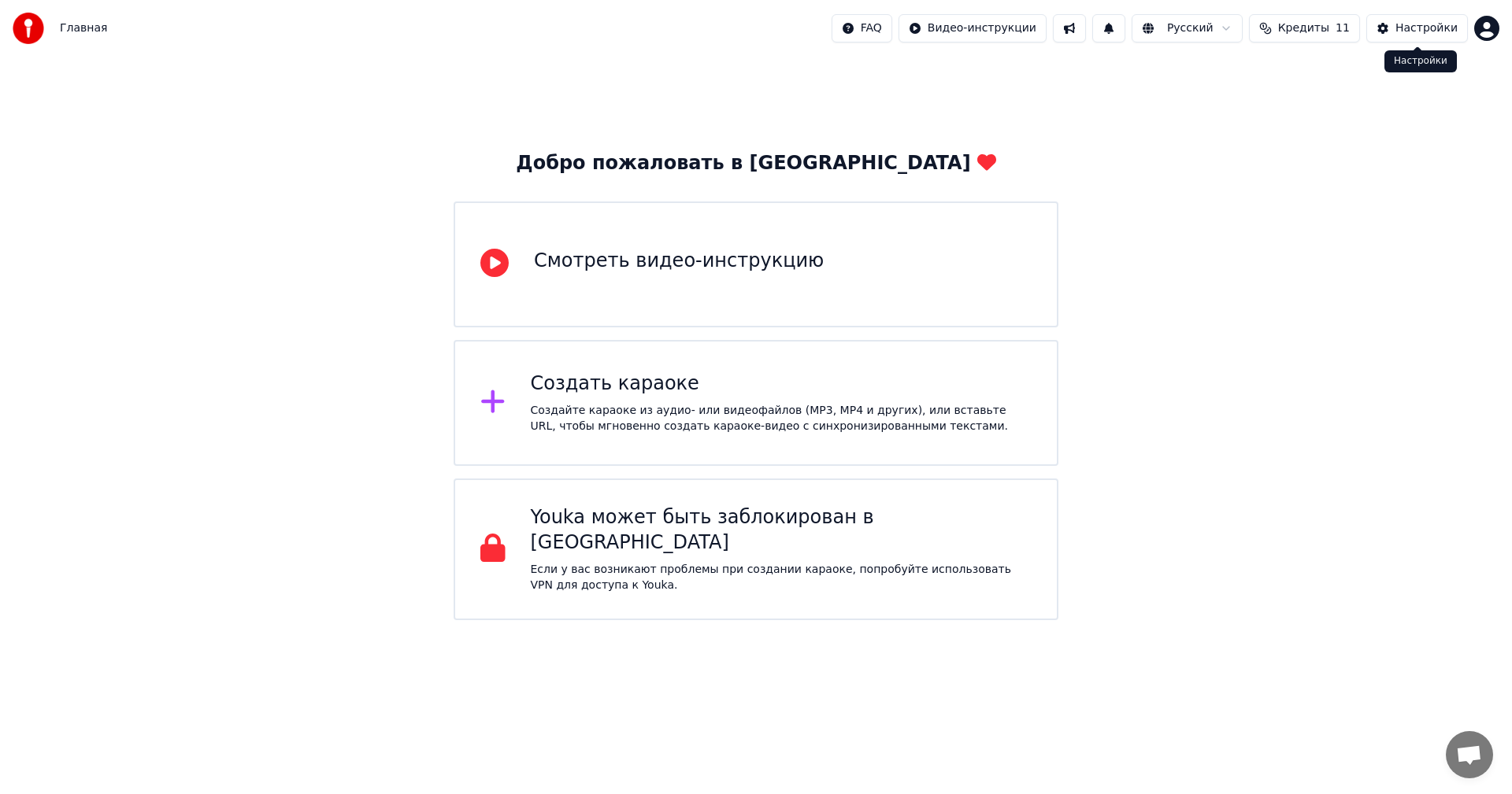
click at [1489, 27] on html "Главная FAQ Видео-инструкции Русский Кредиты 11 Настройки Добро пожаловать в Yo…" at bounding box center [756, 310] width 1512 height 620
click at [728, 524] on html "Главная FAQ Видео-инструкции Русский Кредиты 11 Настройки Добро пожаловать в Yo…" at bounding box center [756, 310] width 1512 height 620
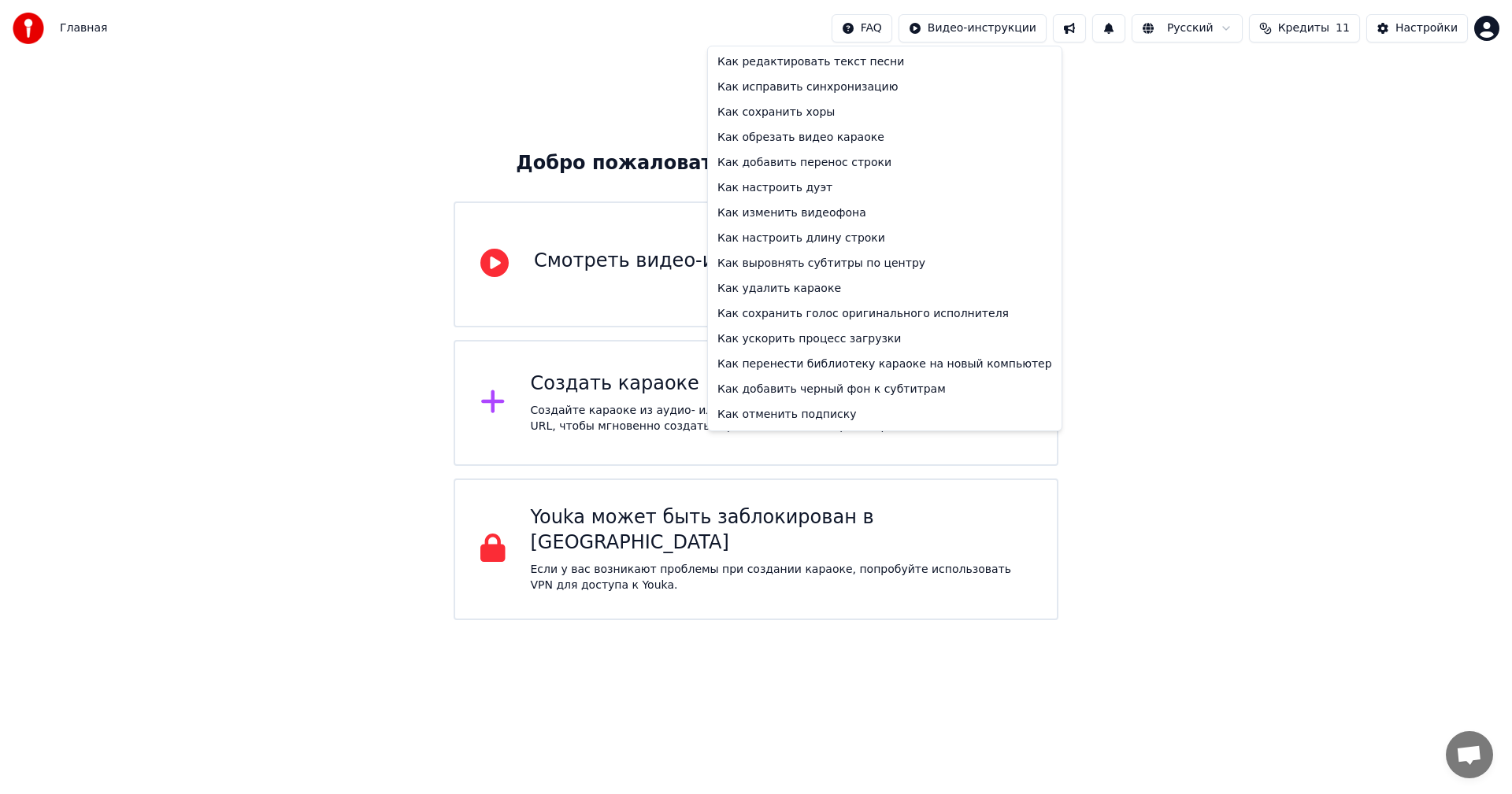
click at [850, 26] on html "Главная FAQ Видео-инструкции Русский Кредиты 11 Настройки Добро пожаловать в Yo…" at bounding box center [756, 310] width 1512 height 620
click at [1132, 295] on html "Главная FAQ Видео-инструкции Русский Кредиты 11 Настройки Добро пожаловать в Yo…" at bounding box center [756, 310] width 1512 height 620
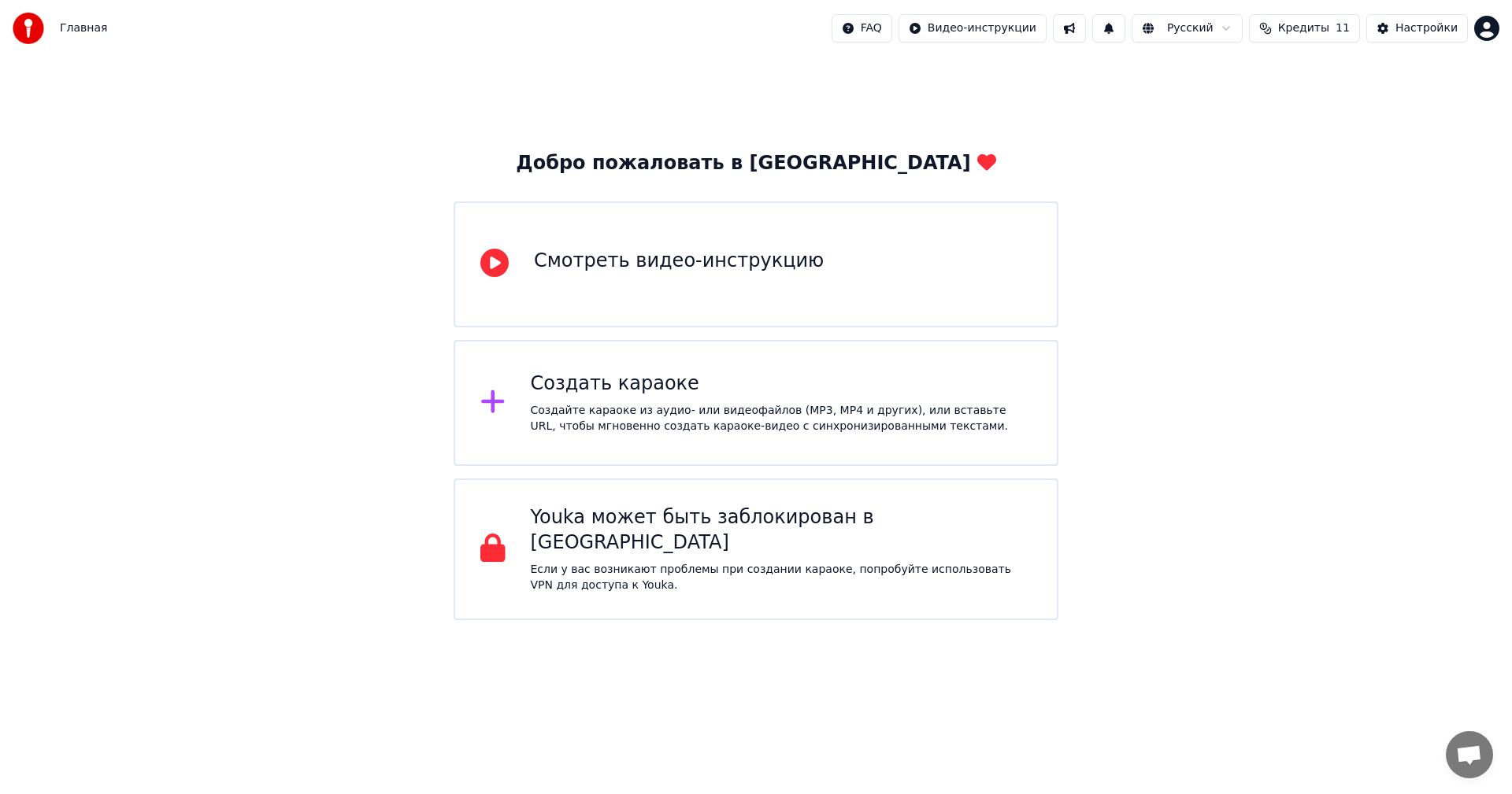
click at [1482, 31] on html "Главная FAQ Видео-инструкции Русский Кредиты 11 Настройки Добро пожаловать в Yo…" at bounding box center [756, 310] width 1512 height 620
click at [1202, 25] on html "Главная FAQ Видео-инструкции Русский Кредиты 11 Настройки Добро пожаловать в Yo…" at bounding box center [756, 310] width 1512 height 620
click at [1122, 25] on button at bounding box center [1108, 28] width 33 height 29
click at [1074, 28] on button at bounding box center [1069, 28] width 33 height 29
click at [990, 29] on html "Главная FAQ Видео-инструкции Русский Кредиты 11 Настройки Добро пожаловать в Yo…" at bounding box center [756, 310] width 1512 height 620
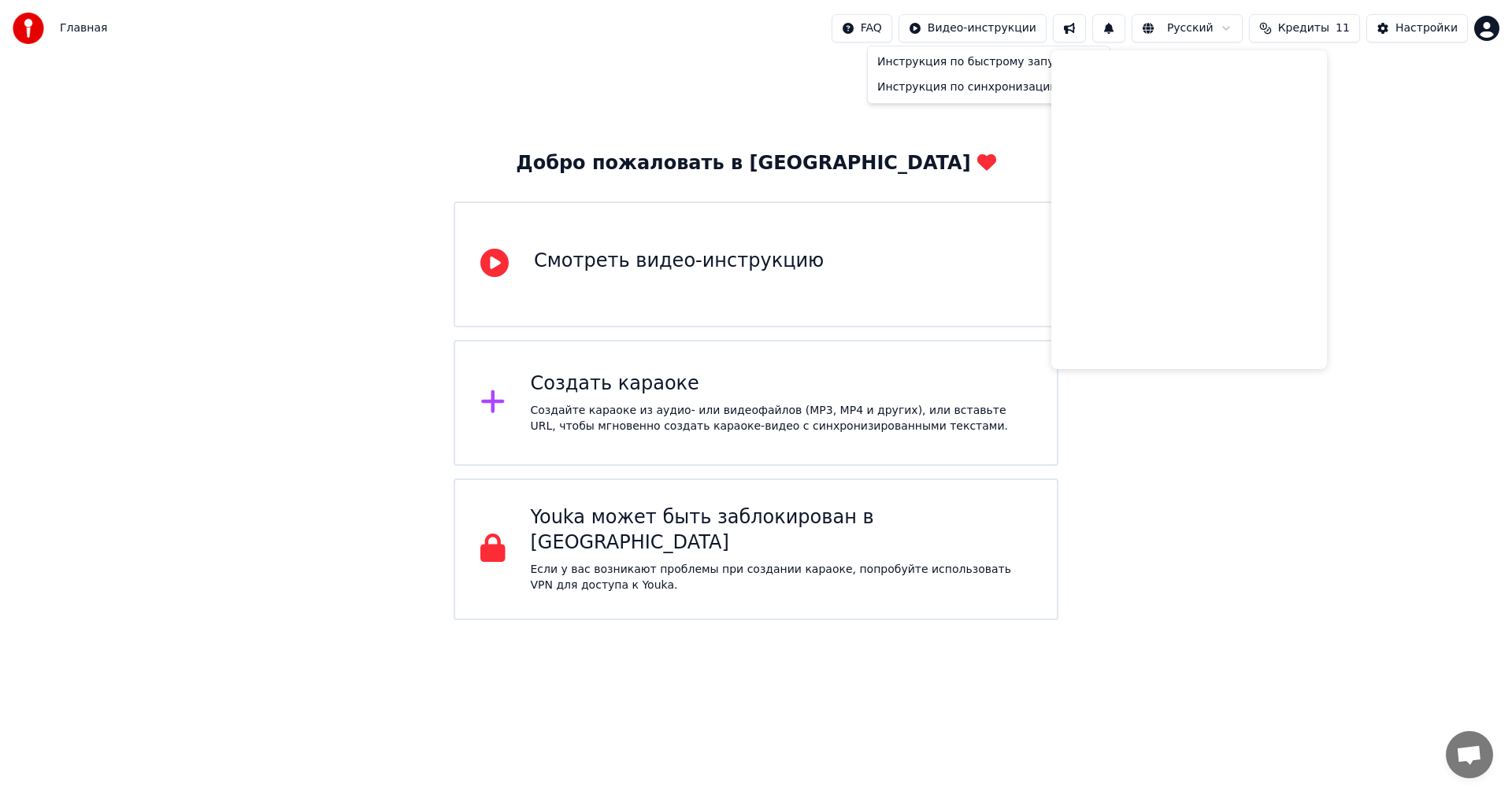
click at [863, 23] on html "Главная FAQ Видео-инструкции Русский Кредиты 11 Настройки Добро пожаловать в Yo…" at bounding box center [756, 310] width 1512 height 620
click at [37, 30] on img at bounding box center [28, 28] width 31 height 31
click at [35, 30] on img at bounding box center [28, 28] width 31 height 31
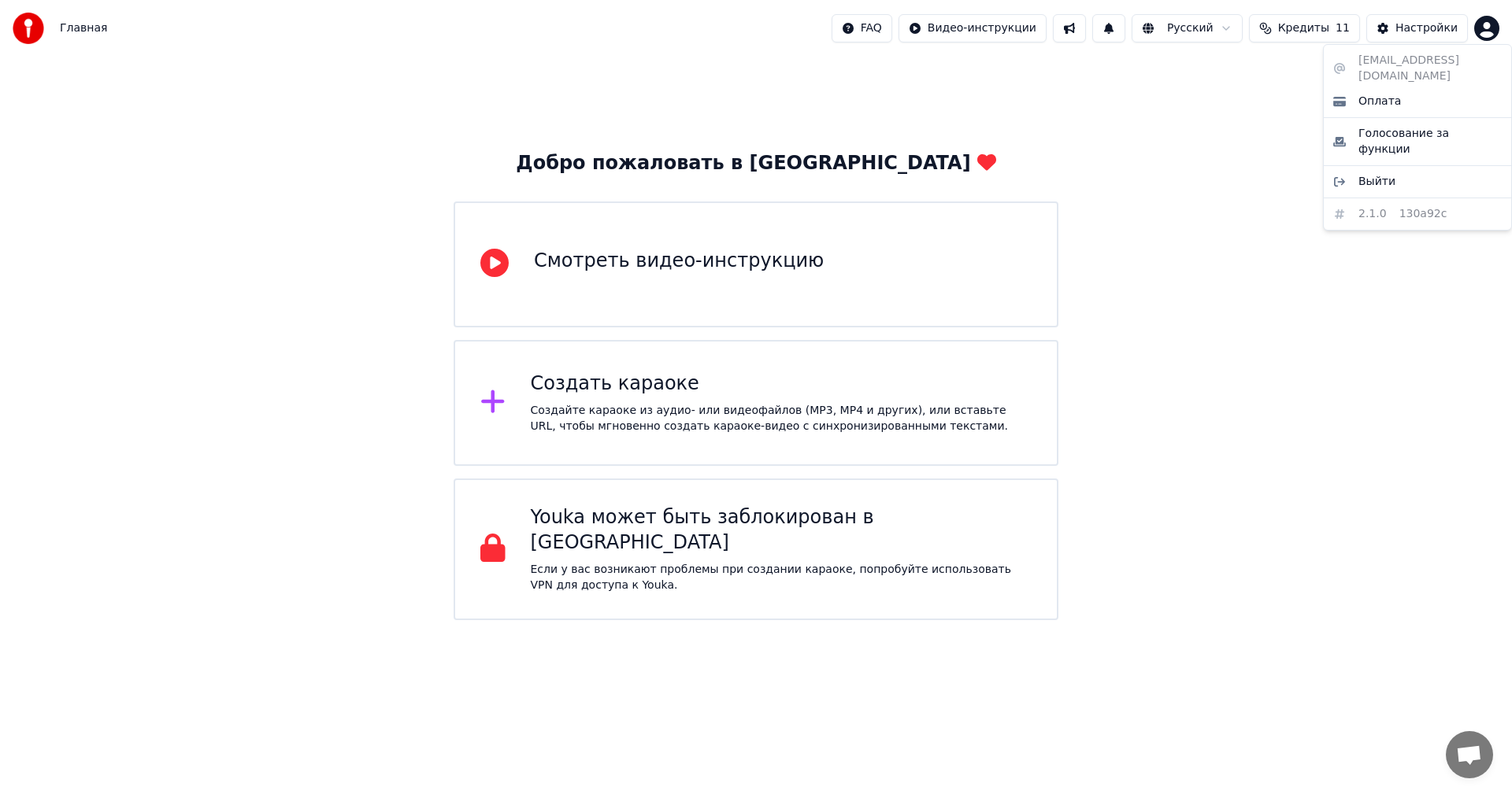
click at [1489, 34] on html "Главная FAQ Видео-инструкции Русский Кредиты 11 Настройки Добро пожаловать в Yo…" at bounding box center [756, 310] width 1512 height 620
click at [1422, 60] on div "sotperm@mail.ru Оплата Голосование за функции Выйти 2.1.0 130a92c" at bounding box center [1417, 137] width 189 height 186
click at [1419, 60] on div "sotperm@mail.ru Оплата Голосование за функции Выйти 2.1.0 130a92c" at bounding box center [1417, 137] width 189 height 186
click at [1401, 126] on span "Голосование за функции" at bounding box center [1429, 142] width 144 height 31
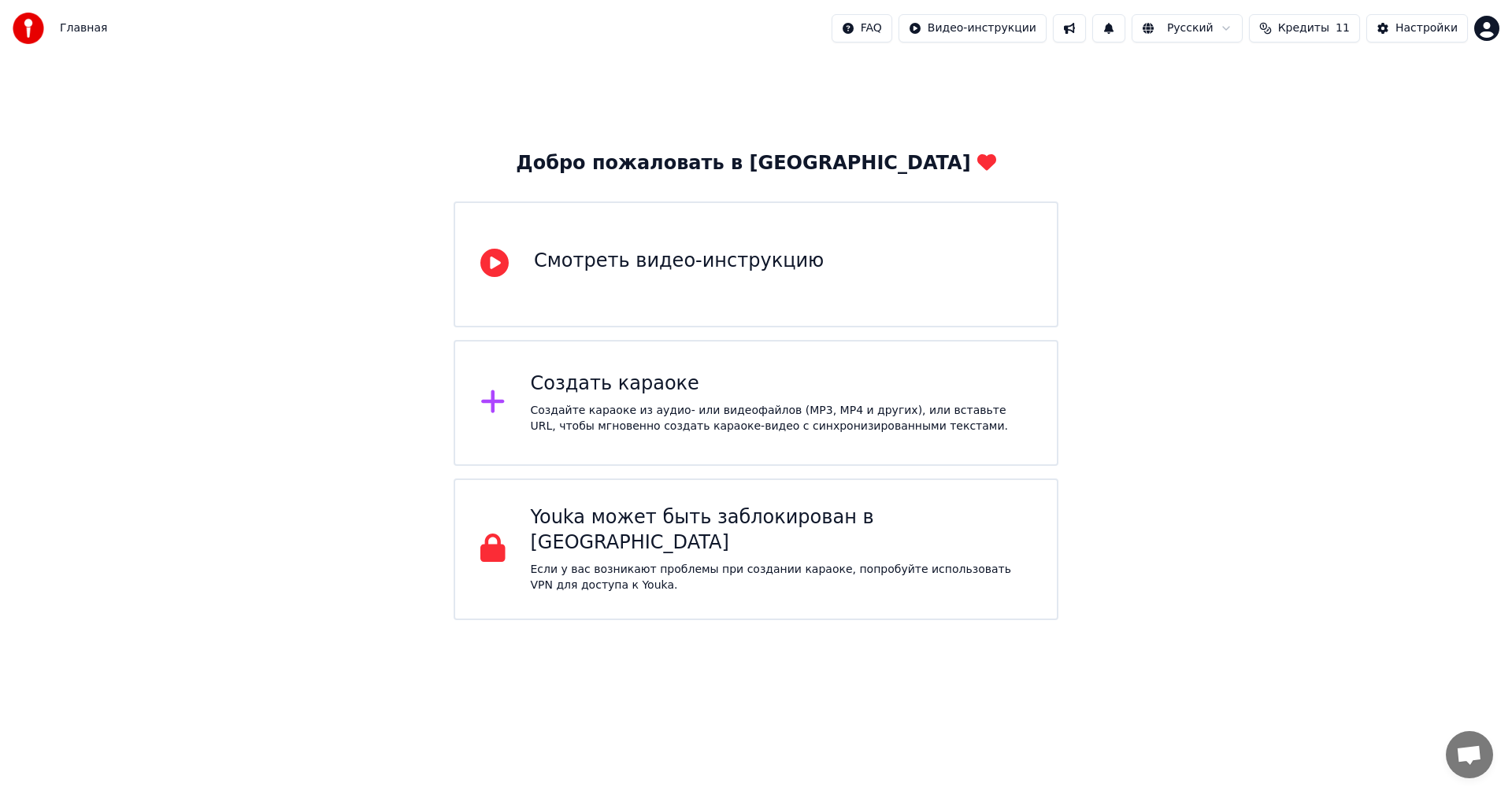
click at [1488, 24] on html "Главная FAQ Видео-инструкции Русский Кредиты 11 Настройки Добро пожаловать в Yo…" at bounding box center [756, 310] width 1512 height 620
click at [604, 387] on html "Главная FAQ Видео-инструкции Русский Кредиты 11 Настройки Добро пожаловать в Yo…" at bounding box center [756, 310] width 1512 height 620
click at [508, 402] on div at bounding box center [498, 403] width 37 height 31
click at [501, 405] on icon at bounding box center [492, 401] width 25 height 29
click at [1481, 750] on span "Открытый чат" at bounding box center [1469, 756] width 26 height 22
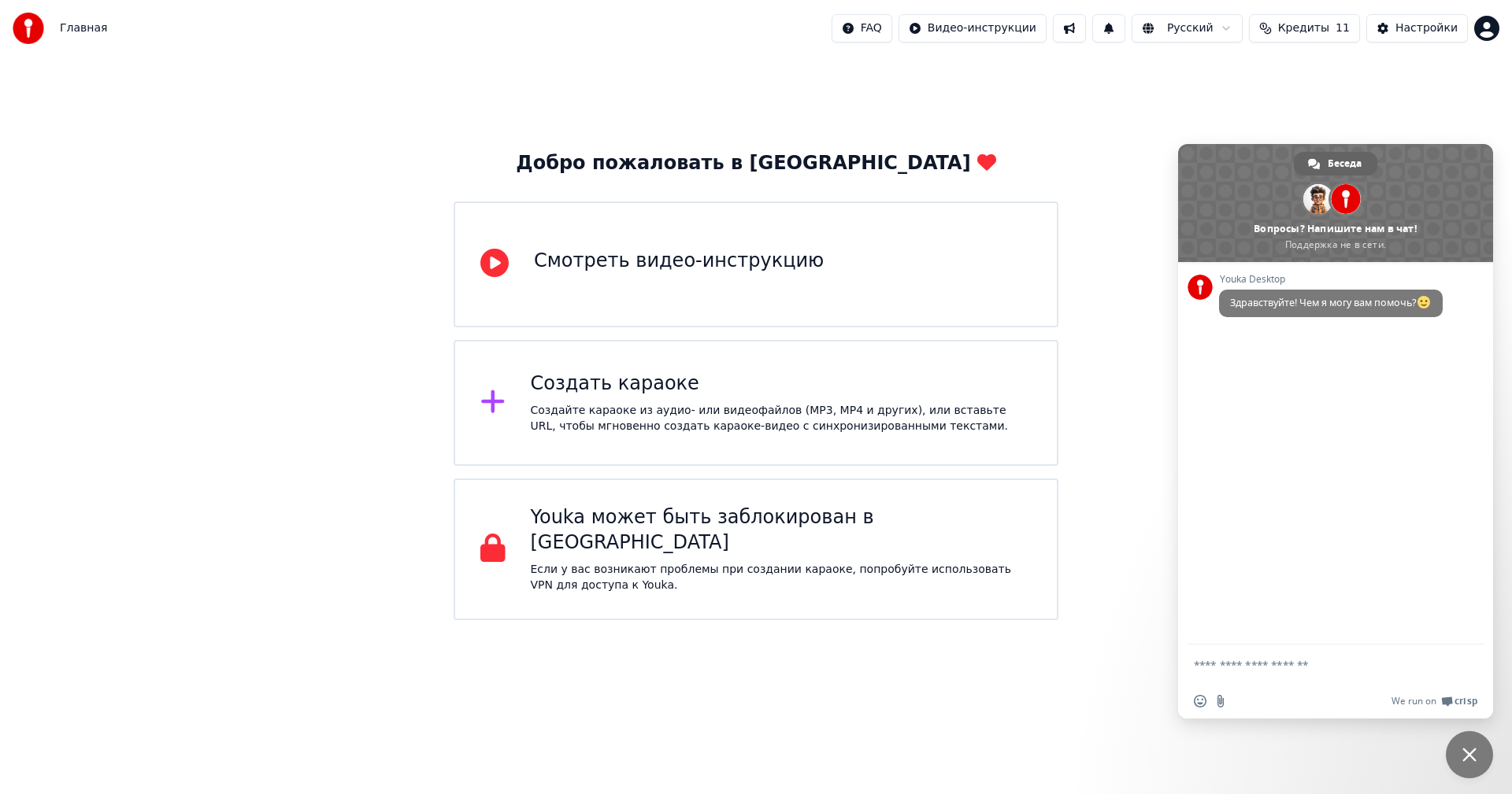
click at [1273, 666] on textarea "Отправьте сообщение..." at bounding box center [1320, 664] width 252 height 39
type textarea "**********"
click at [1065, 228] on div "Добро пожаловать в Youka Смотреть видео-инструкцию Создать караоке Создайте кар…" at bounding box center [756, 338] width 1512 height 564
click at [1481, 757] on span "Закрыть чат" at bounding box center [1469, 755] width 47 height 47
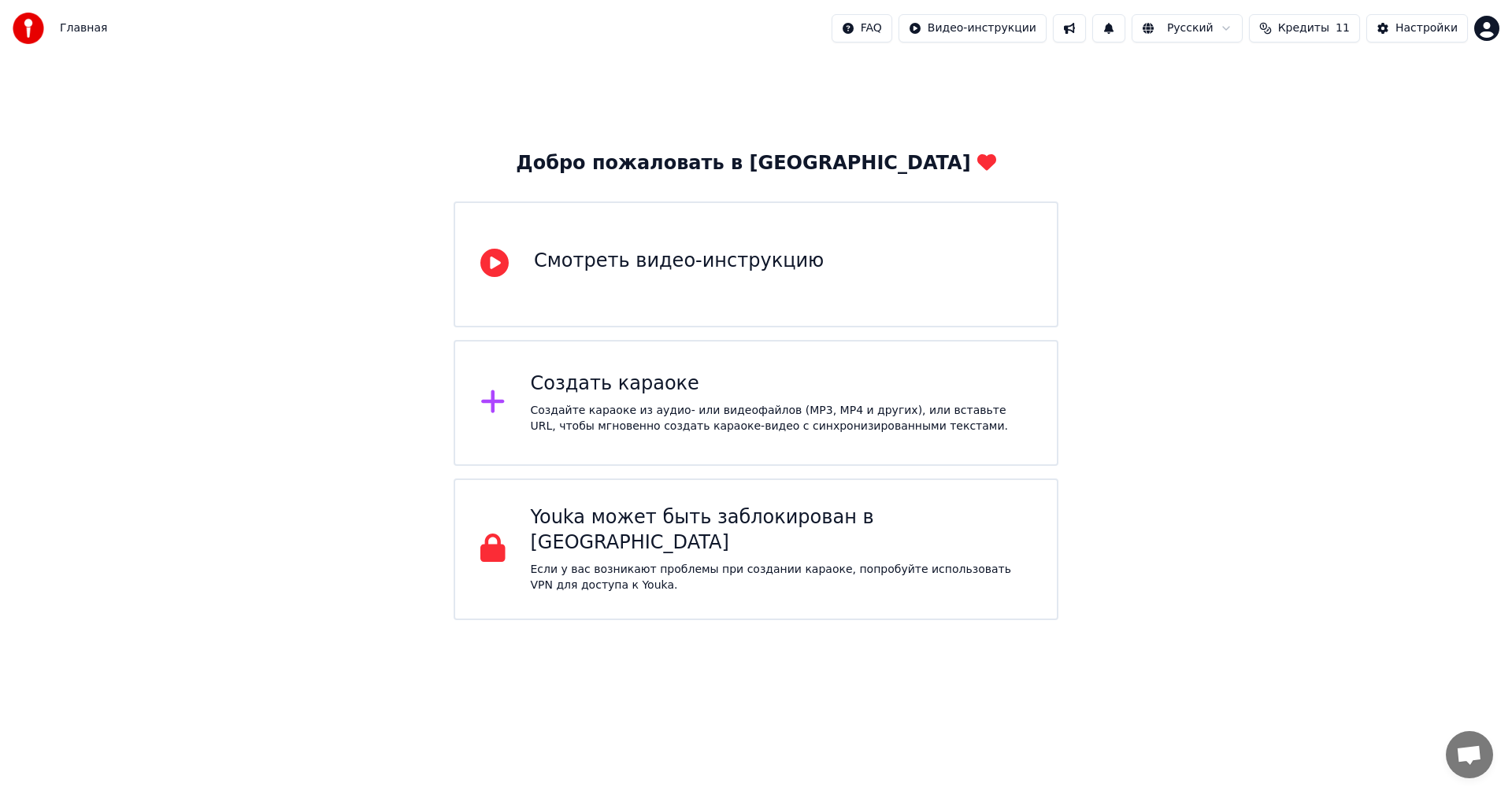
click at [39, 29] on img at bounding box center [28, 28] width 31 height 31
click at [1487, 30] on html "Главная FAQ Видео-инструкции Русский Кредиты 11 Настройки Добро пожаловать в Yo…" at bounding box center [756, 310] width 1512 height 620
click at [1383, 174] on span "Выйти" at bounding box center [1376, 182] width 37 height 16
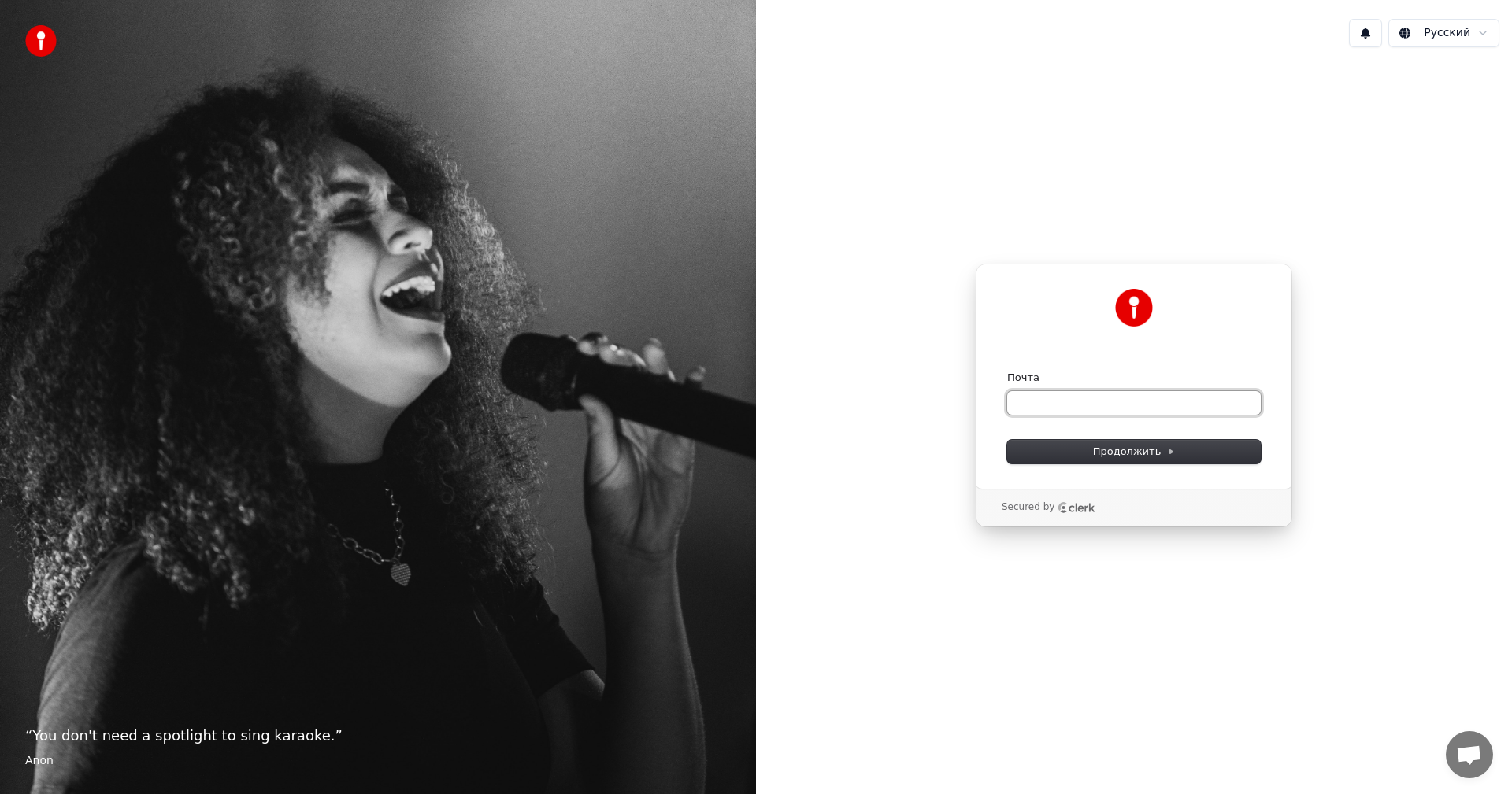
click at [1128, 406] on input "Почта" at bounding box center [1134, 403] width 253 height 23
type input "*"
click at [1091, 452] on button "Продолжить" at bounding box center [1134, 451] width 253 height 23
type input "**********"
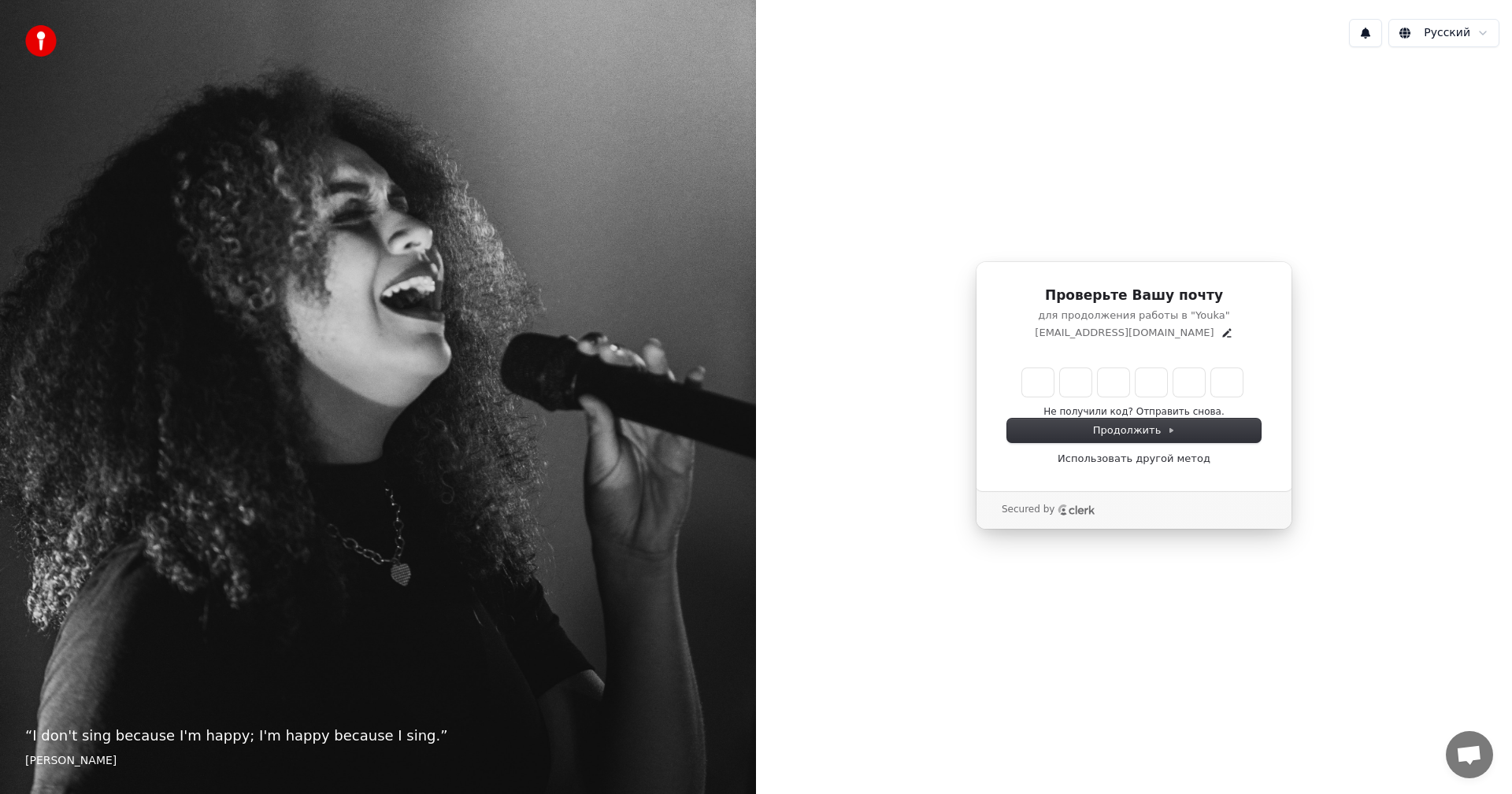
type input "******"
type input "*"
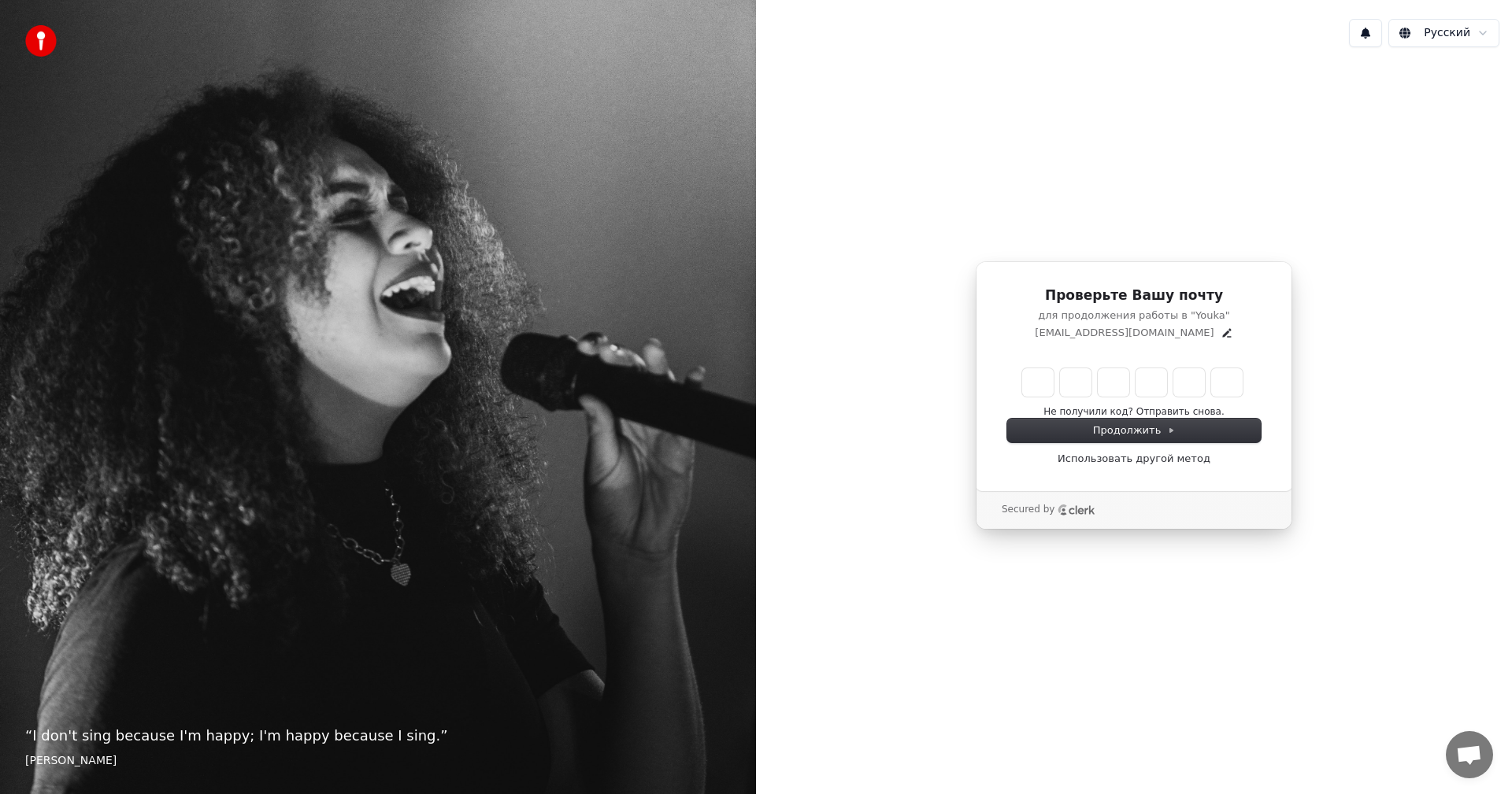
type input "*"
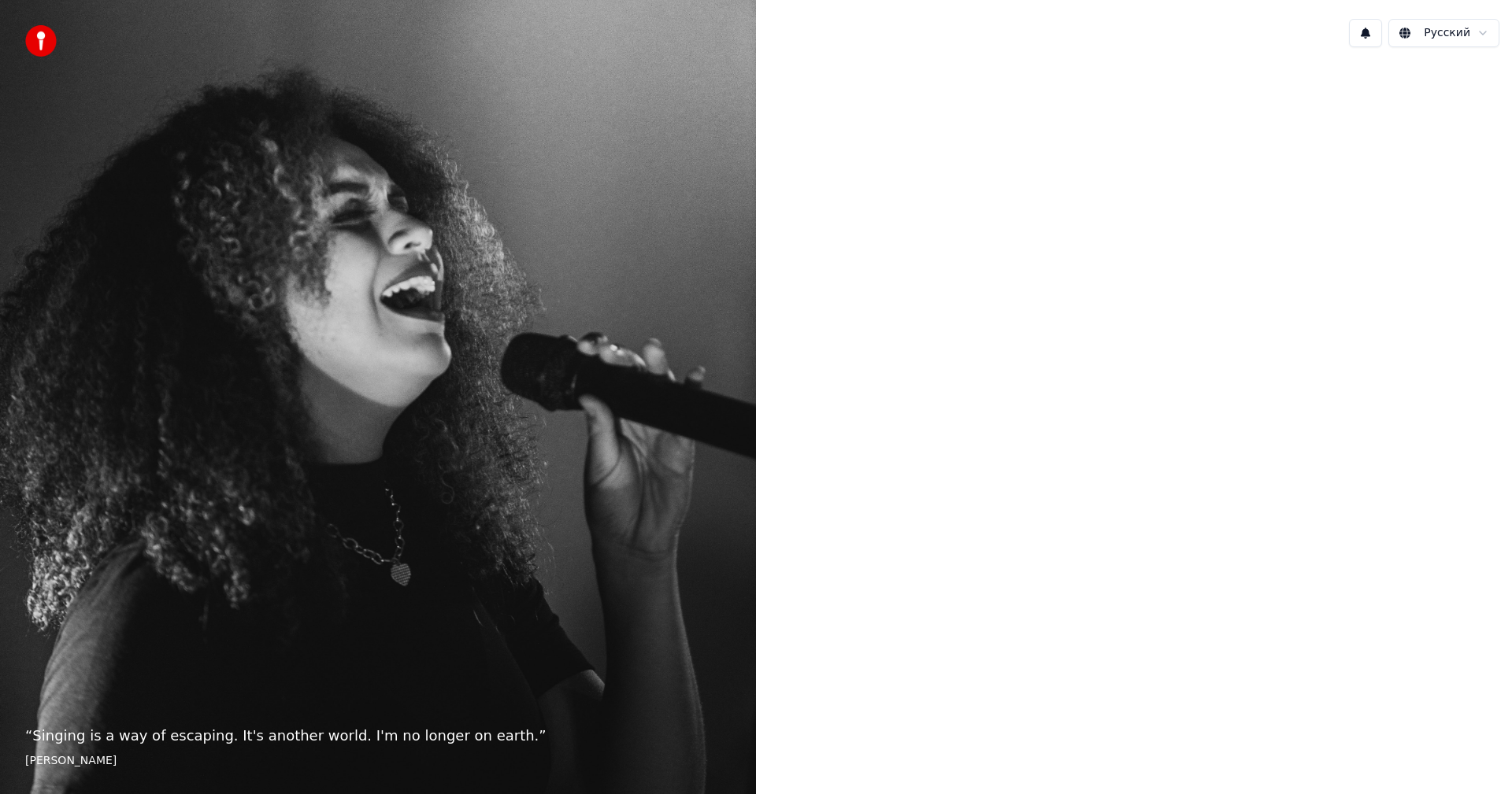
click at [920, 391] on div at bounding box center [1134, 396] width 756 height 671
click at [692, 327] on div "“ Singing is a way of escaping. It's another world. I'm no longer on earth. ” […" at bounding box center [378, 397] width 756 height 794
click at [49, 42] on img at bounding box center [41, 41] width 31 height 31
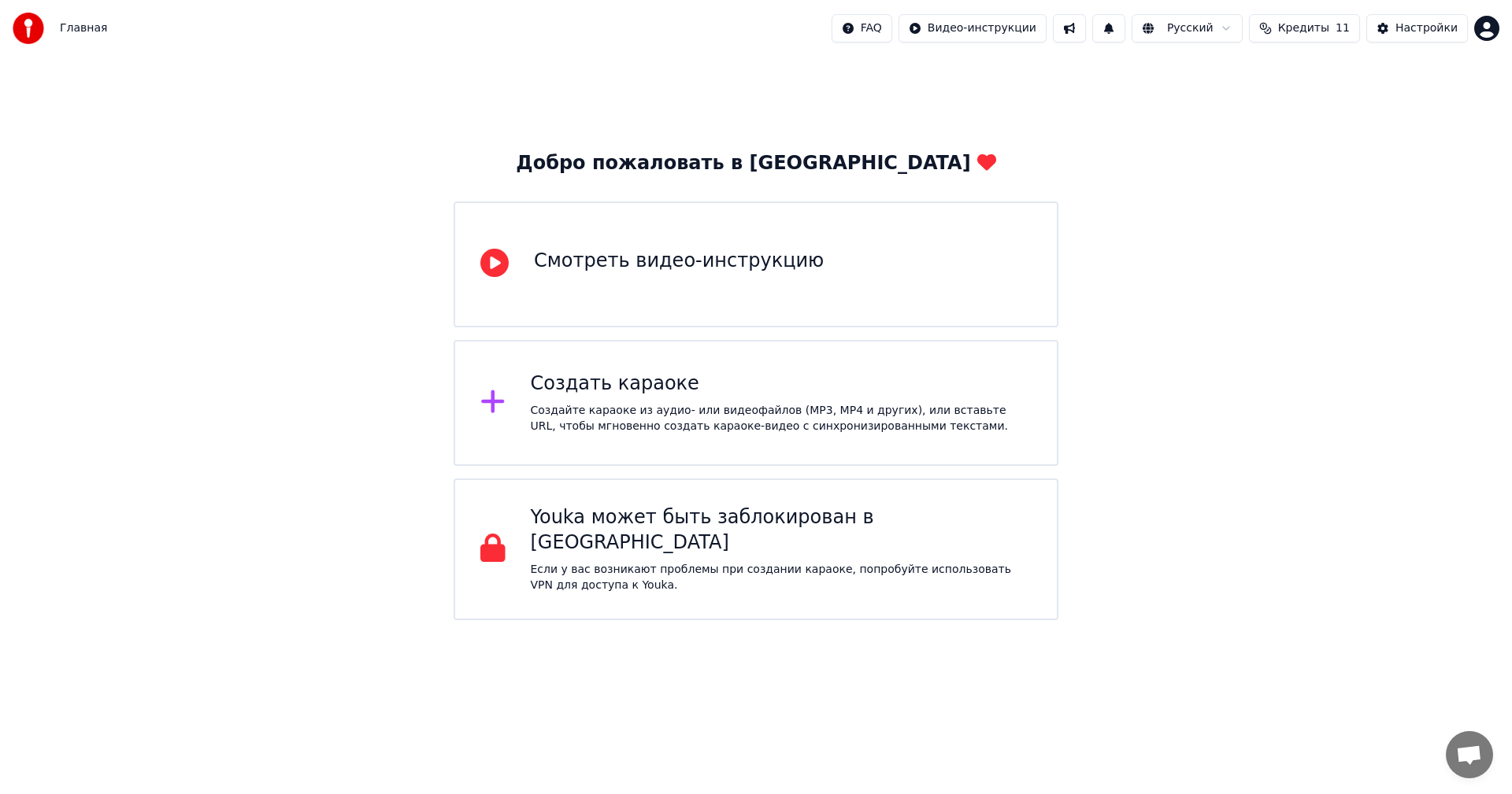
click at [1464, 768] on span "Открытый чат" at bounding box center [1469, 755] width 47 height 47
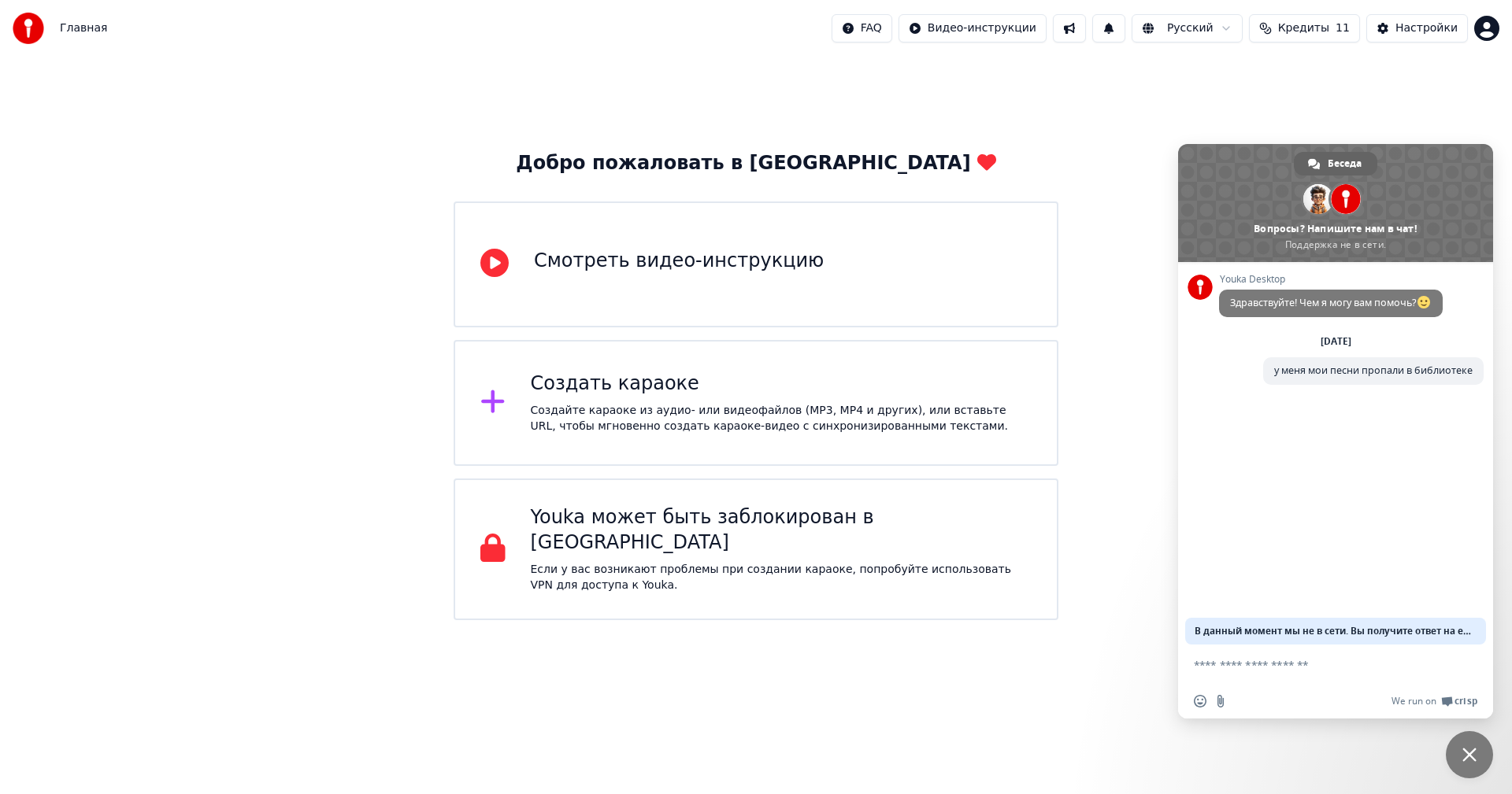
click at [1464, 768] on span "Закрыть чат" at bounding box center [1469, 755] width 47 height 47
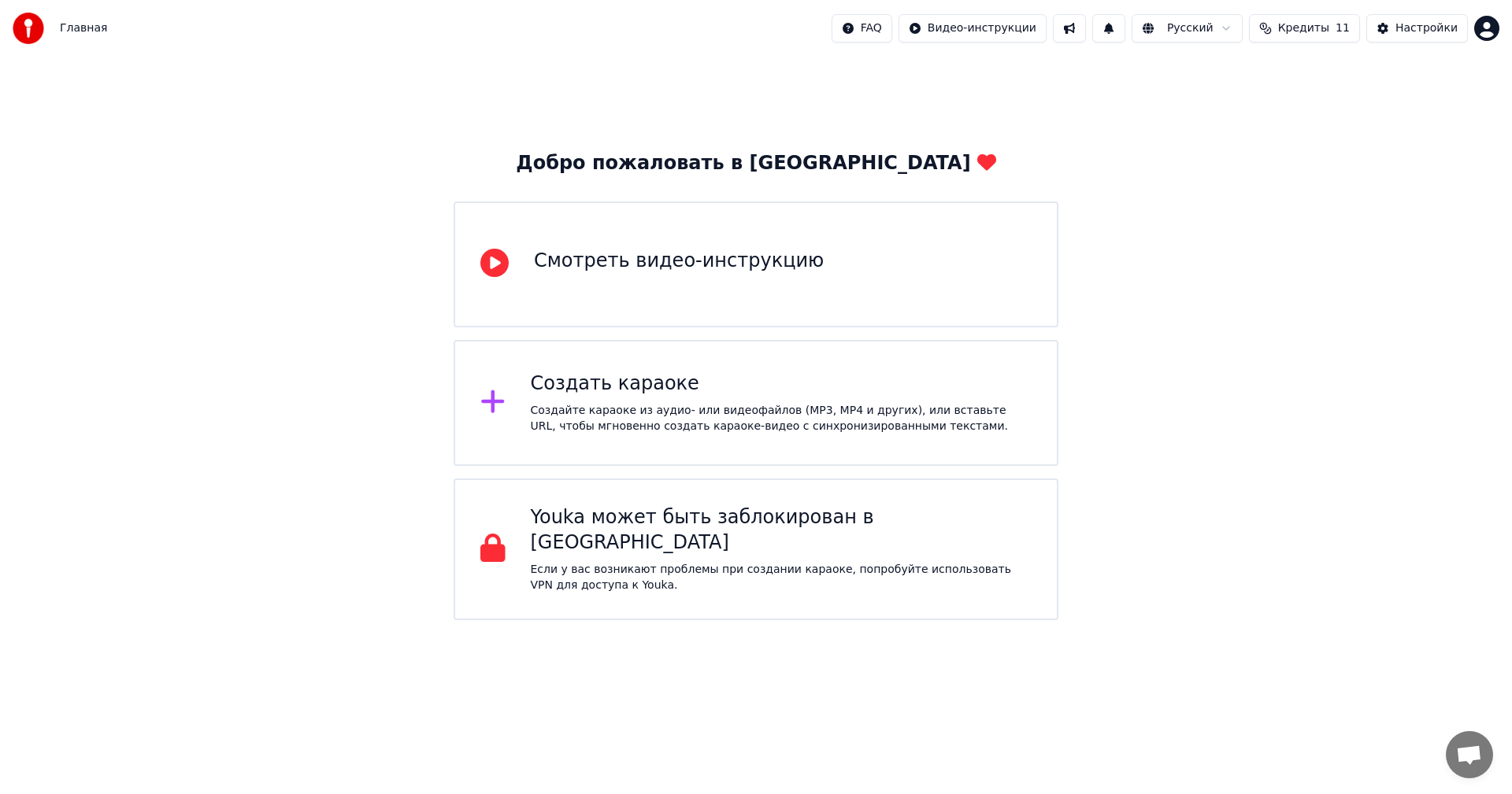
click at [820, 170] on div "Добро пожаловать в [GEOGRAPHIC_DATA]" at bounding box center [755, 163] width 479 height 25
click at [977, 162] on icon at bounding box center [987, 162] width 19 height 17
click at [660, 526] on div "Youka может быть заблокирован в [GEOGRAPHIC_DATA]" at bounding box center [781, 530] width 502 height 50
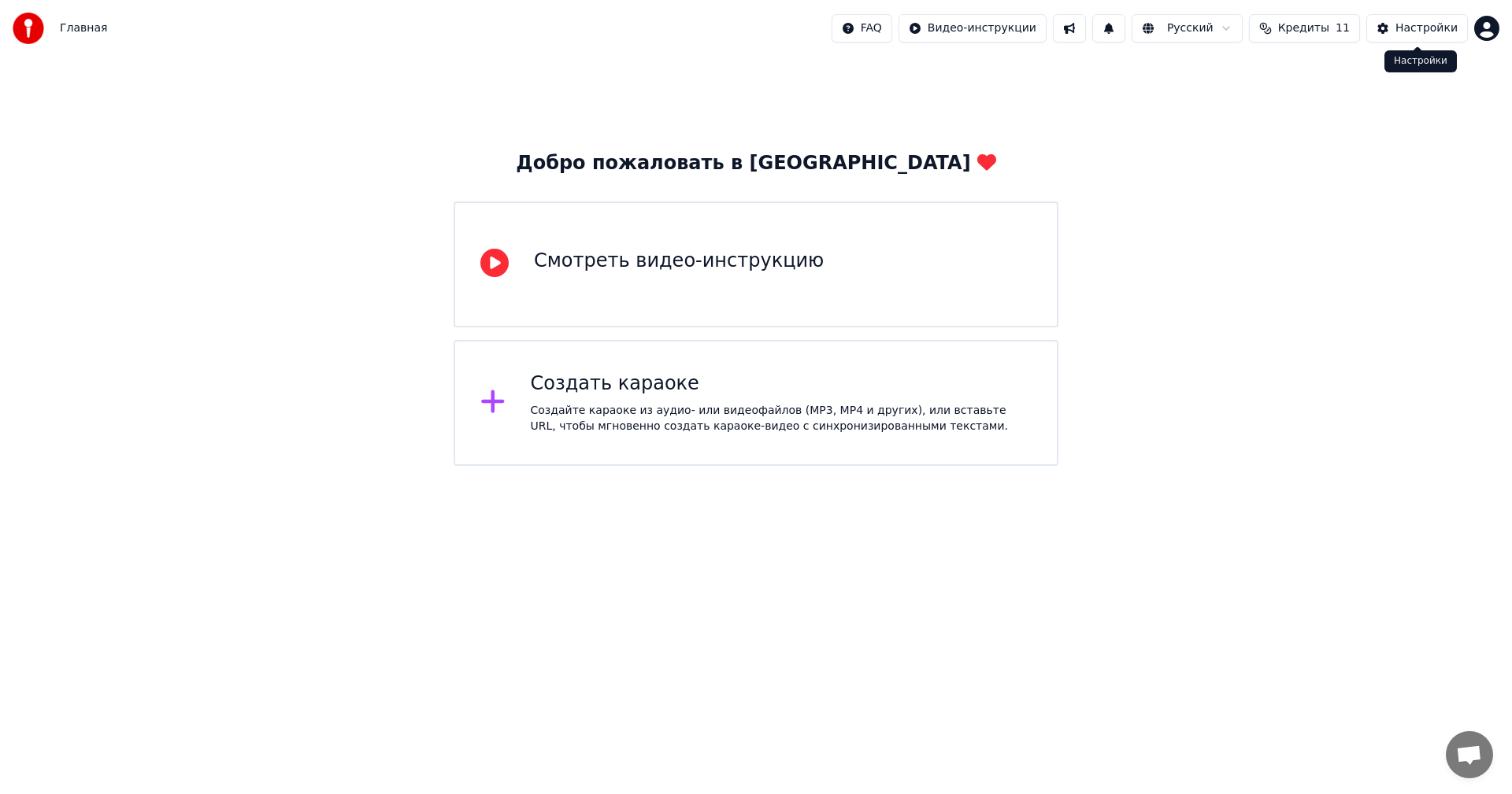
click at [1388, 30] on button "Настройки" at bounding box center [1416, 28] width 102 height 29
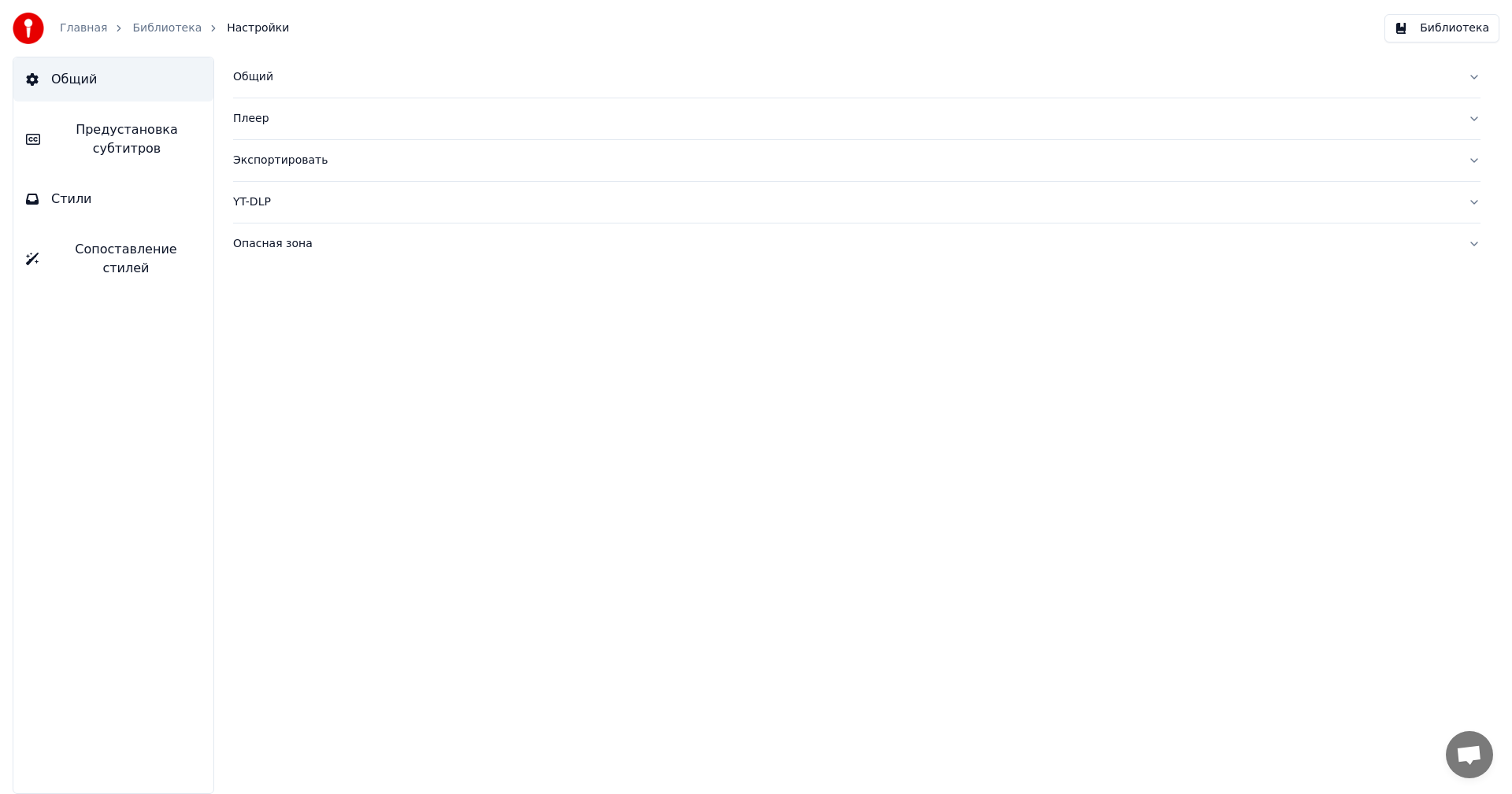
click at [91, 211] on button "Стили" at bounding box center [113, 199] width 200 height 44
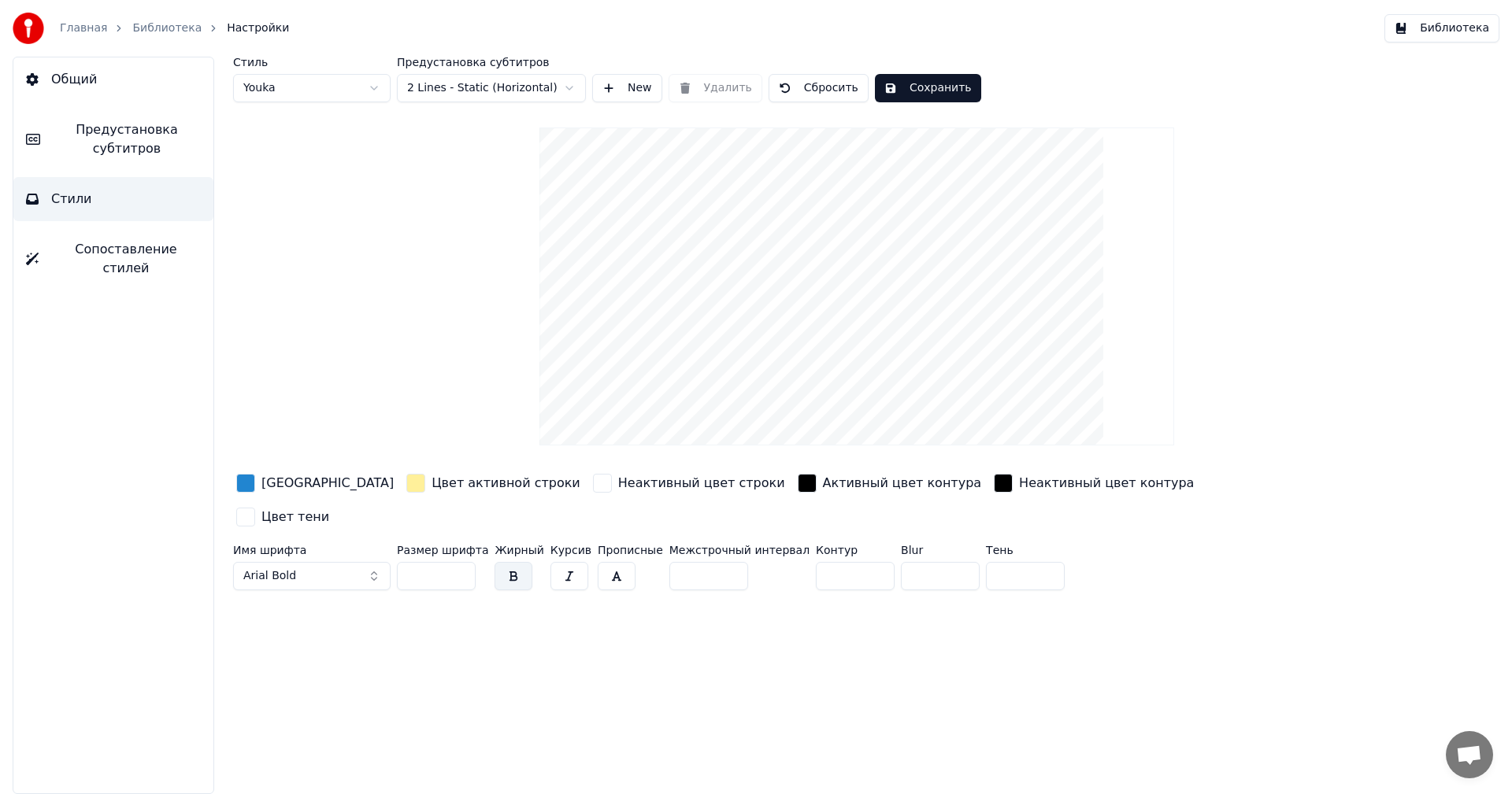
click at [110, 257] on span "Сопоставление стилей" at bounding box center [126, 258] width 150 height 37
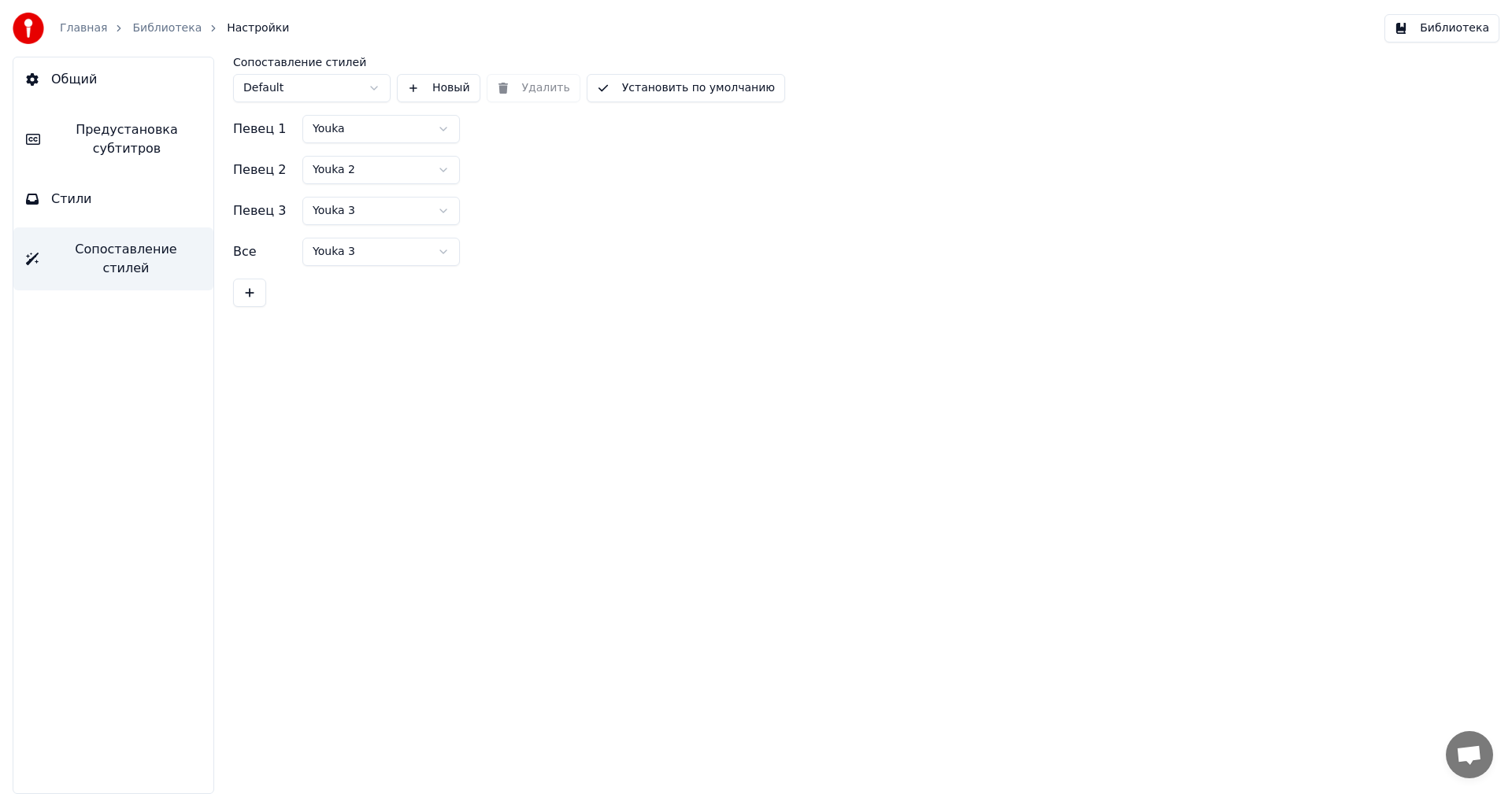
click at [143, 146] on span "Предустановка субтитров" at bounding box center [127, 138] width 148 height 37
